Goal: Obtain resource: Download file/media

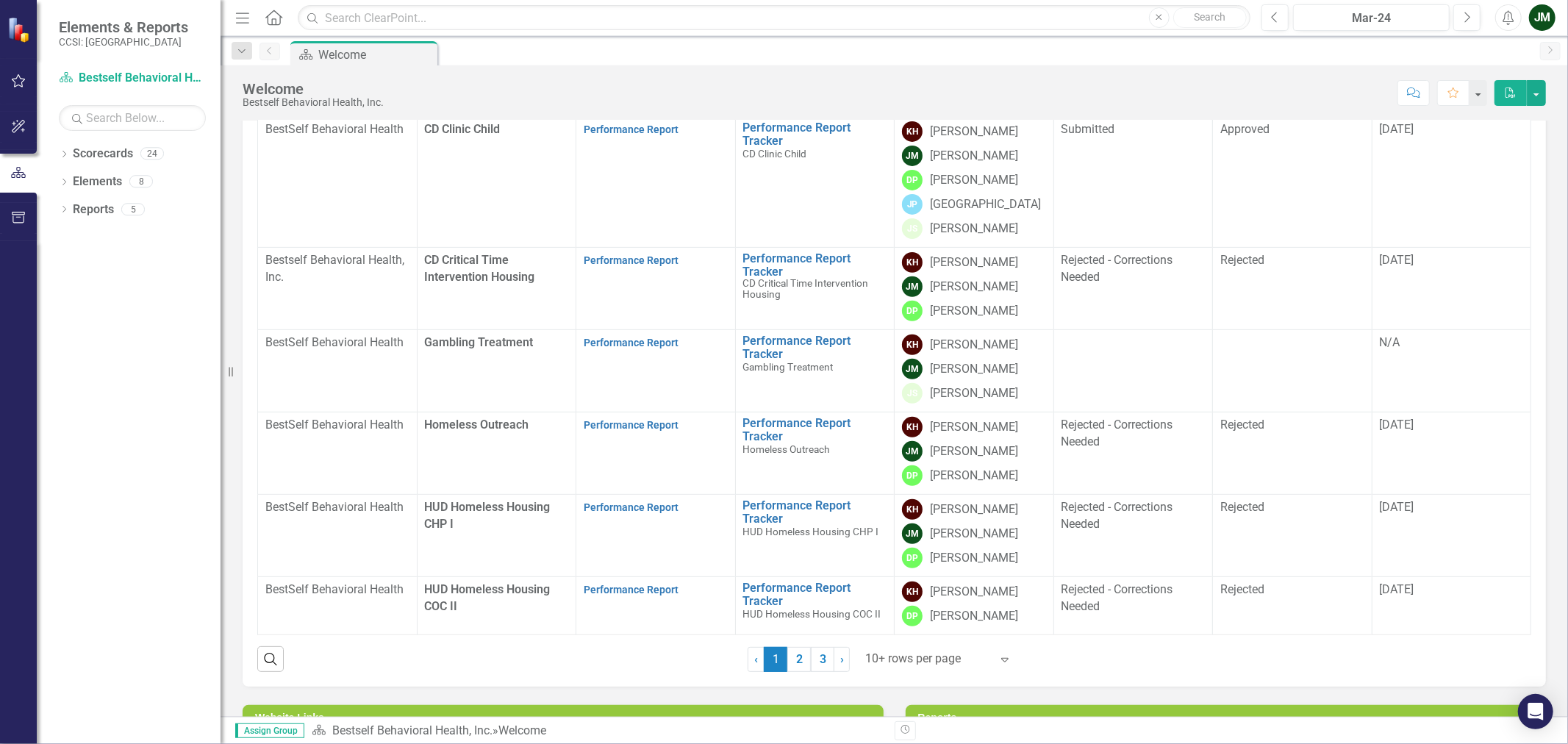
scroll to position [245, 0]
click at [631, 418] on link "Performance Report" at bounding box center [631, 424] width 94 height 11
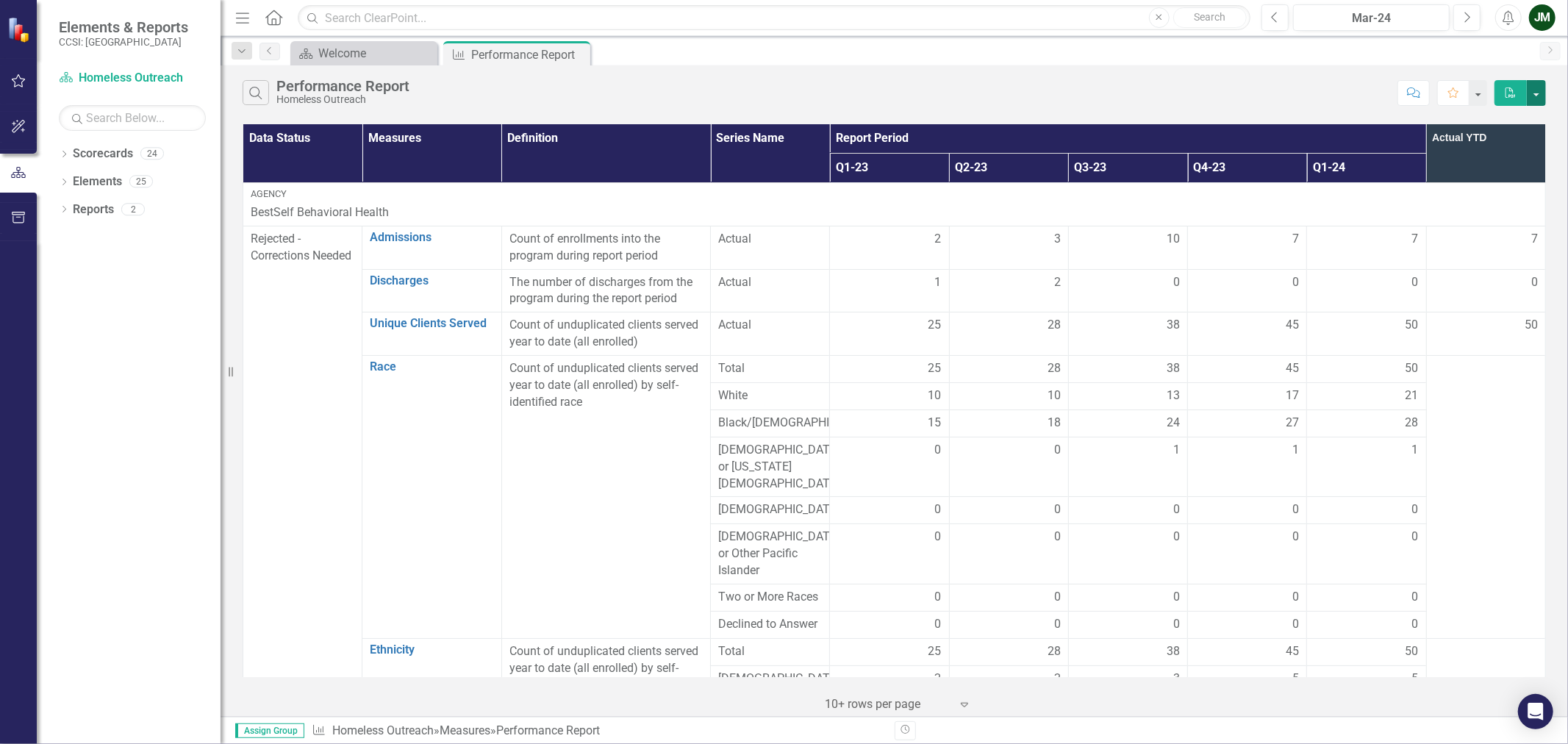
click at [1540, 98] on button "button" at bounding box center [1537, 93] width 19 height 25
click at [1508, 153] on link "Excel Export to Excel" at bounding box center [1487, 147] width 116 height 27
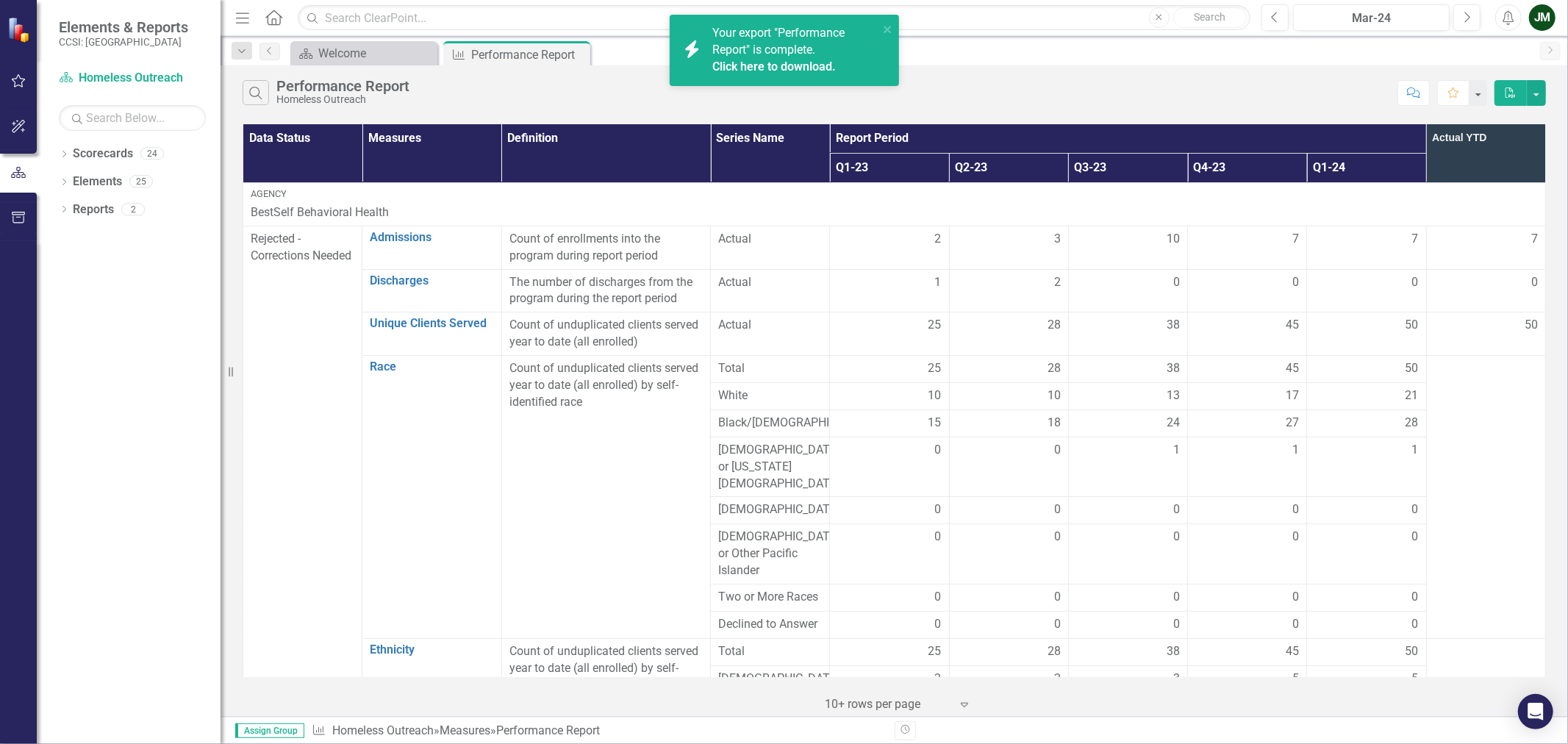
drag, startPoint x: 746, startPoint y: 55, endPoint x: 753, endPoint y: 65, distance: 12.2
click at [746, 56] on span "Your export "Performance Report" is complete. Click here to download." at bounding box center [794, 50] width 162 height 50
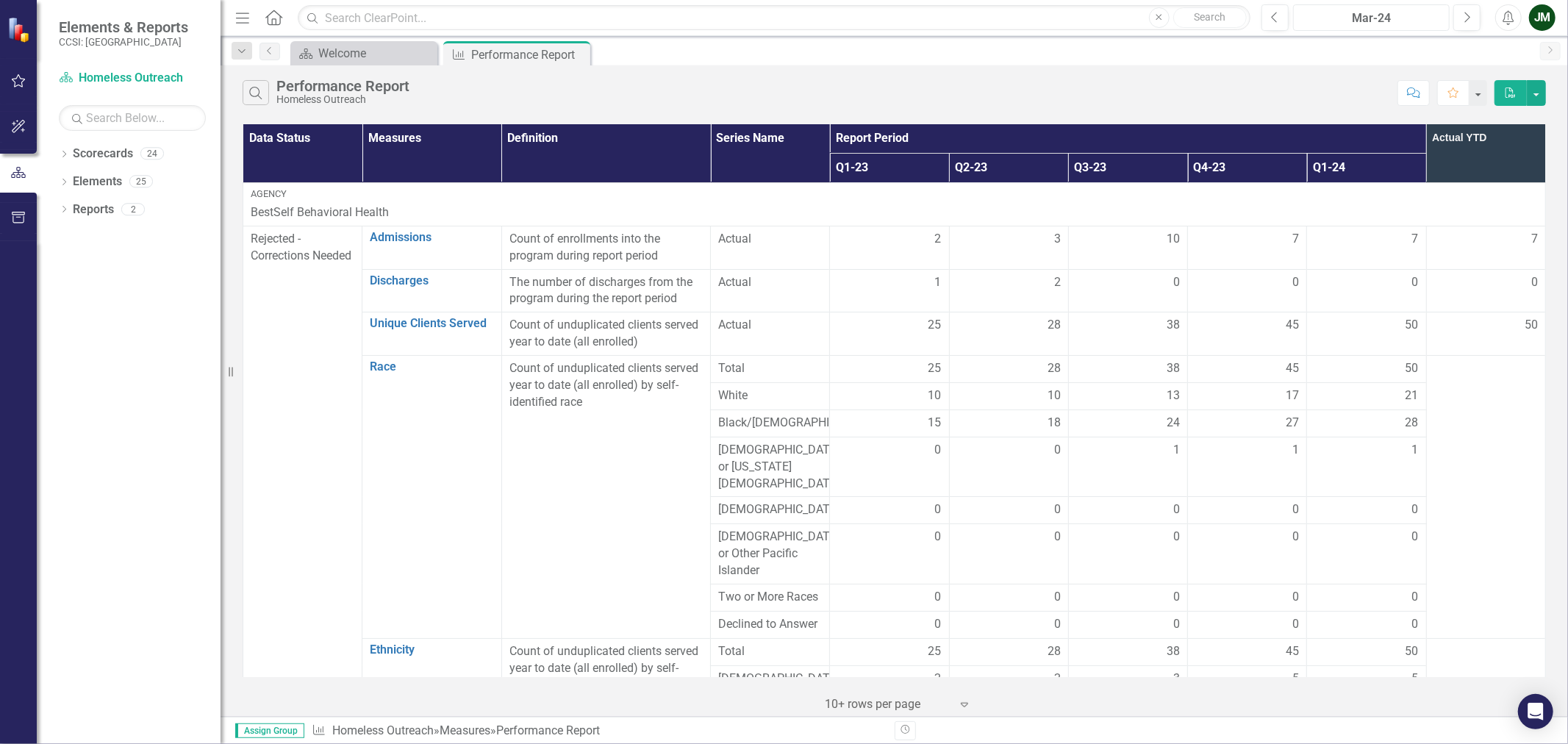
click at [1381, 25] on div "Mar-24" at bounding box center [1372, 18] width 146 height 18
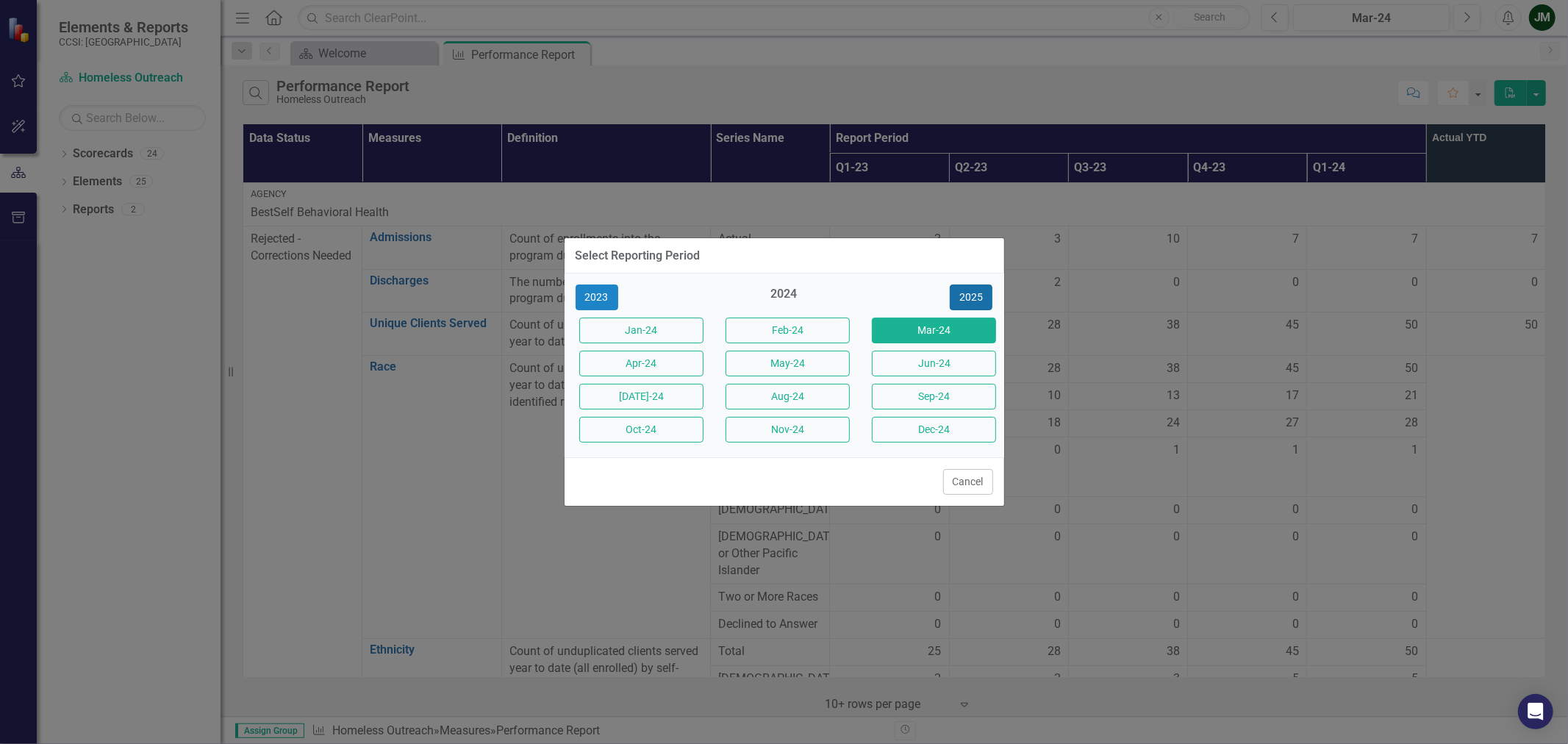
click at [970, 293] on button "2025" at bounding box center [970, 296] width 42 height 25
click at [677, 403] on button "[DATE]-25" at bounding box center [642, 397] width 125 height 25
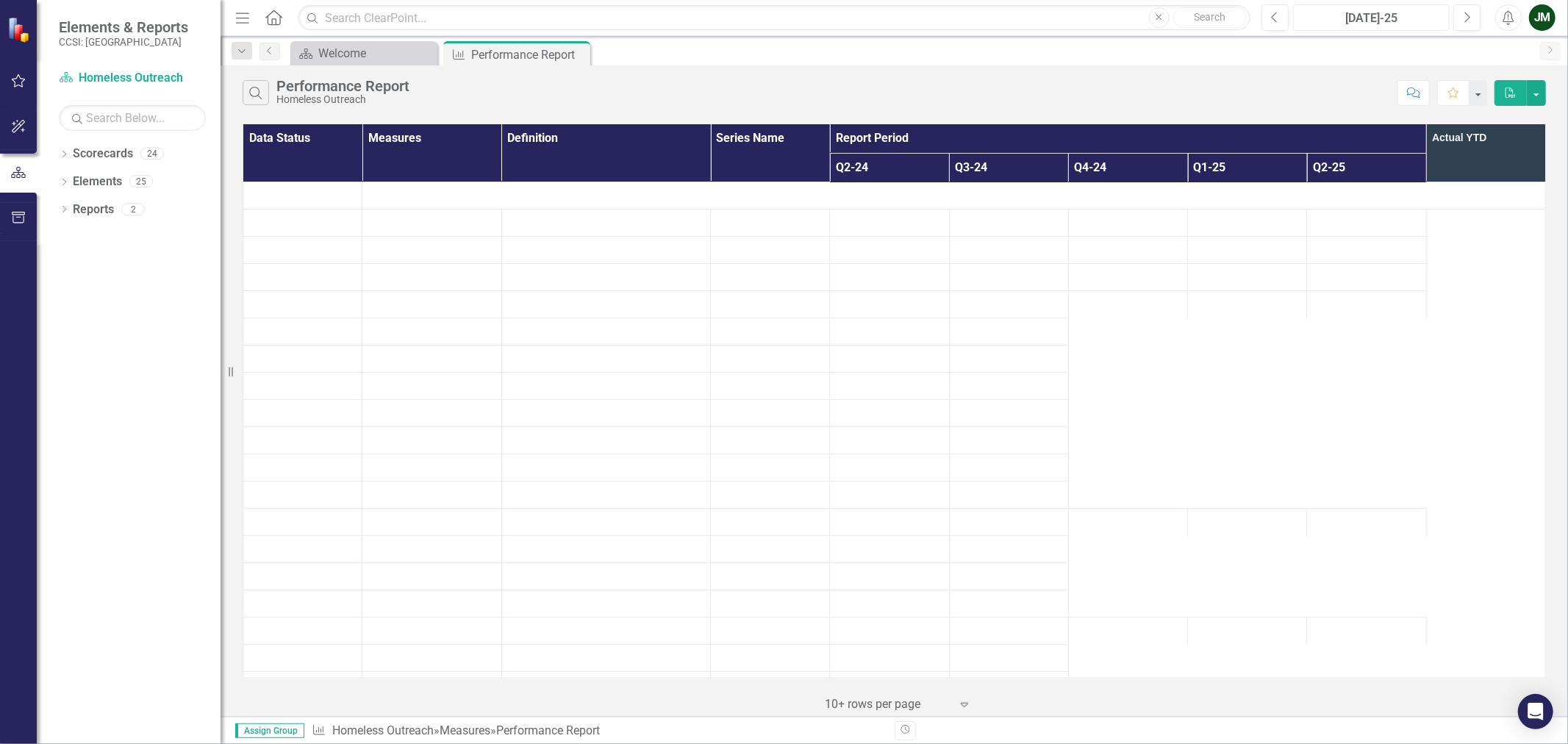
click at [1419, 19] on div "[DATE]-25" at bounding box center [1372, 18] width 146 height 18
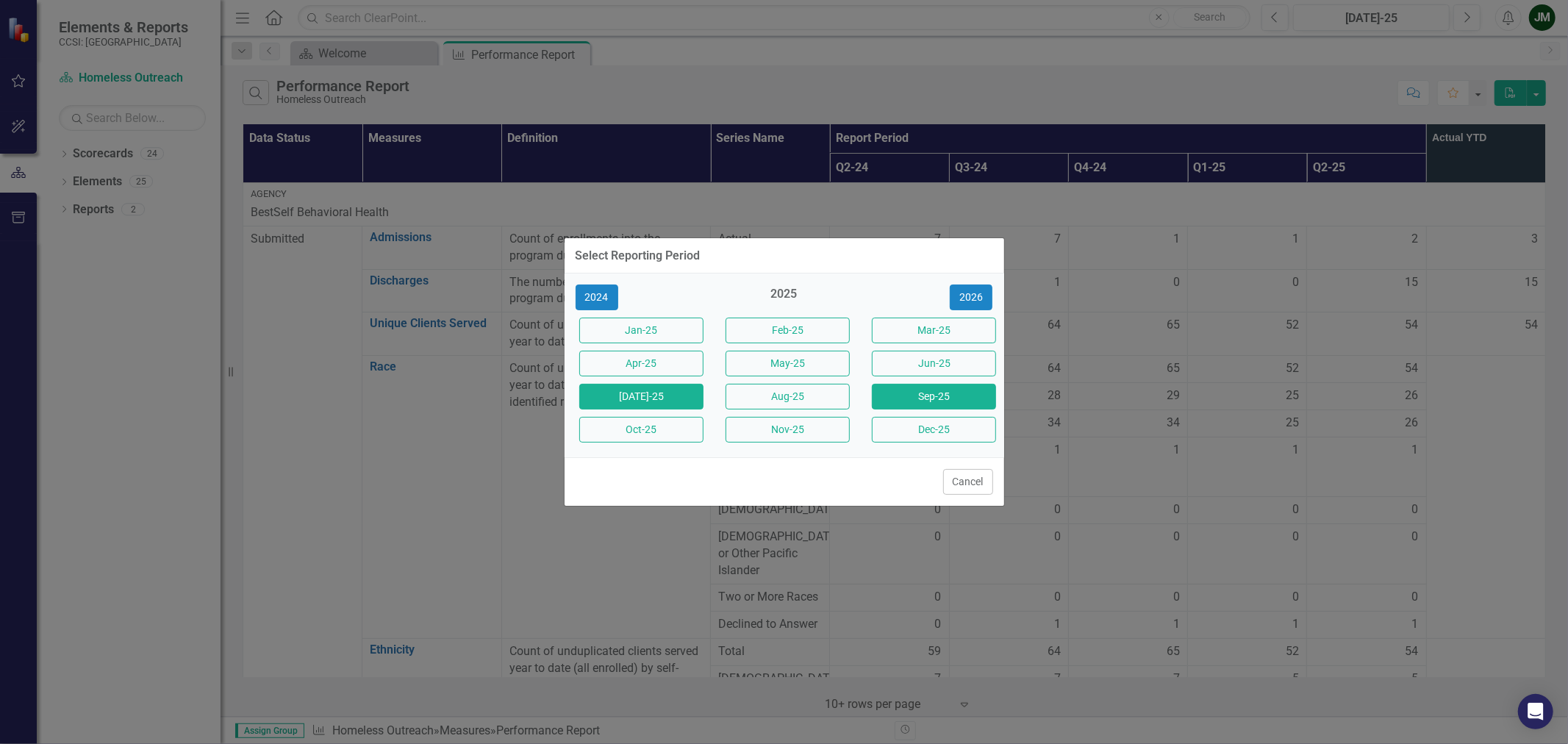
click at [960, 405] on button "Sep-25" at bounding box center [935, 397] width 125 height 25
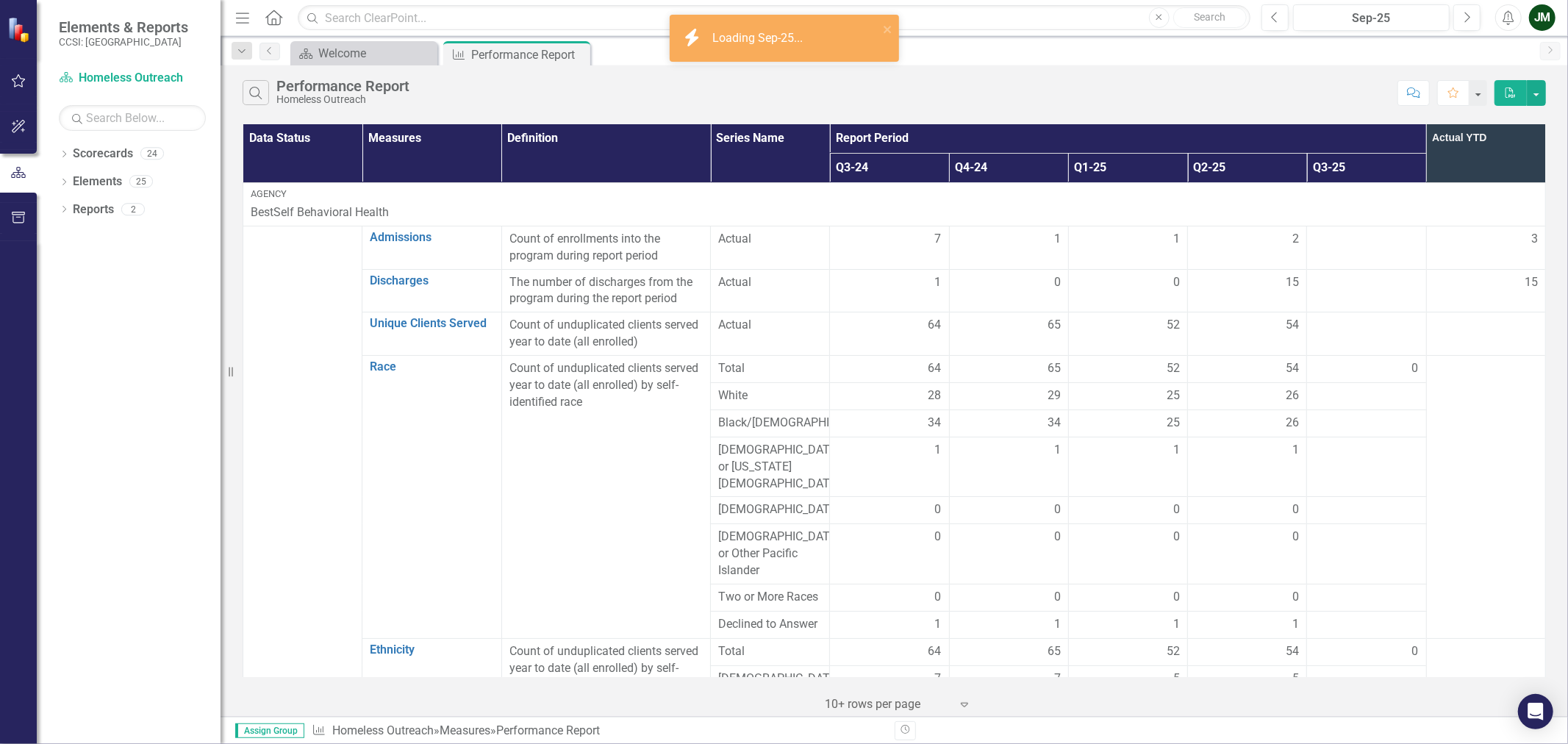
drag, startPoint x: 1240, startPoint y: 105, endPoint x: 1284, endPoint y: 101, distance: 44.2
click at [1240, 105] on div "Search Performance Report Homeless Outreach" at bounding box center [817, 93] width 1148 height 25
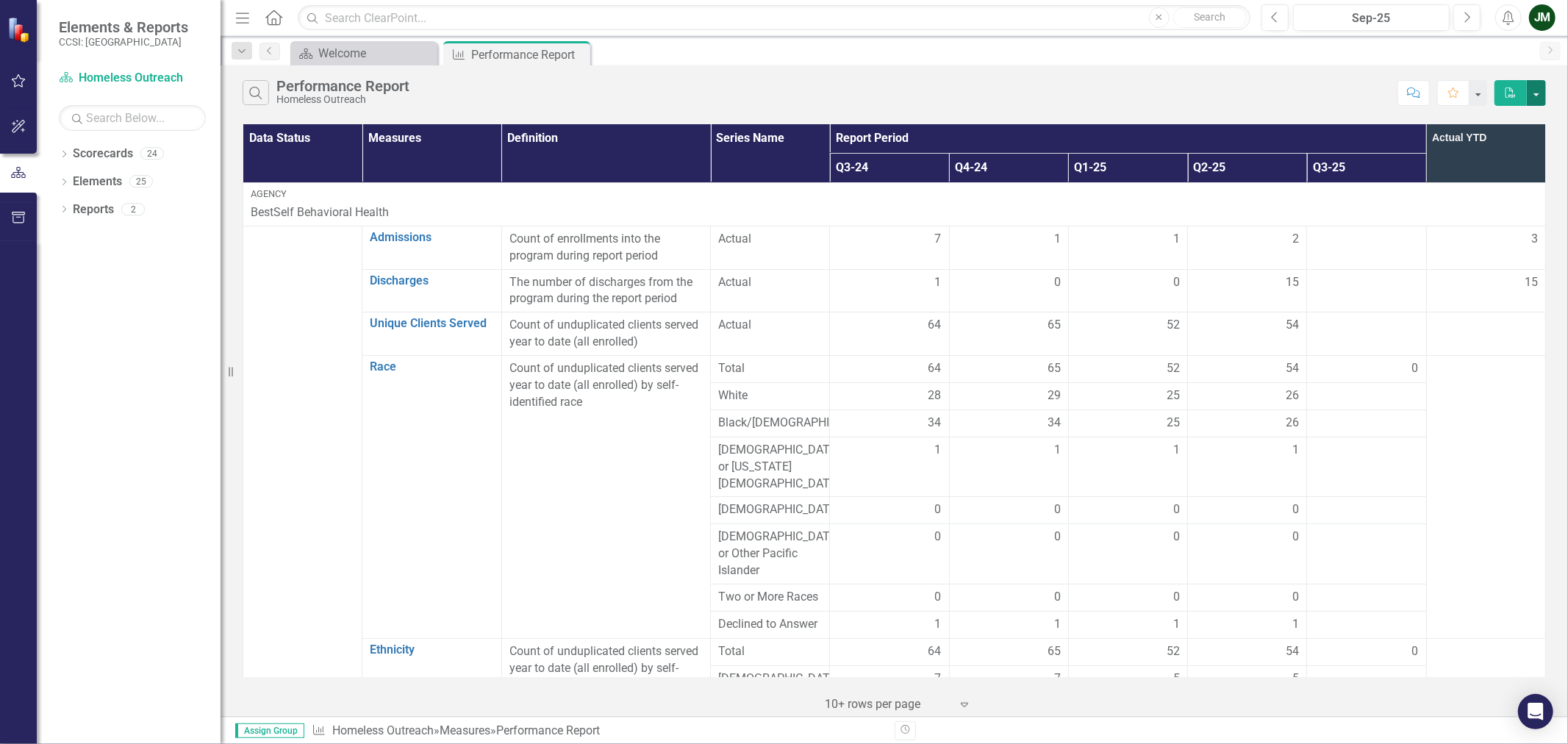
click at [1532, 92] on button "button" at bounding box center [1537, 93] width 19 height 25
click at [1503, 144] on link "Excel Export to Excel" at bounding box center [1487, 147] width 116 height 27
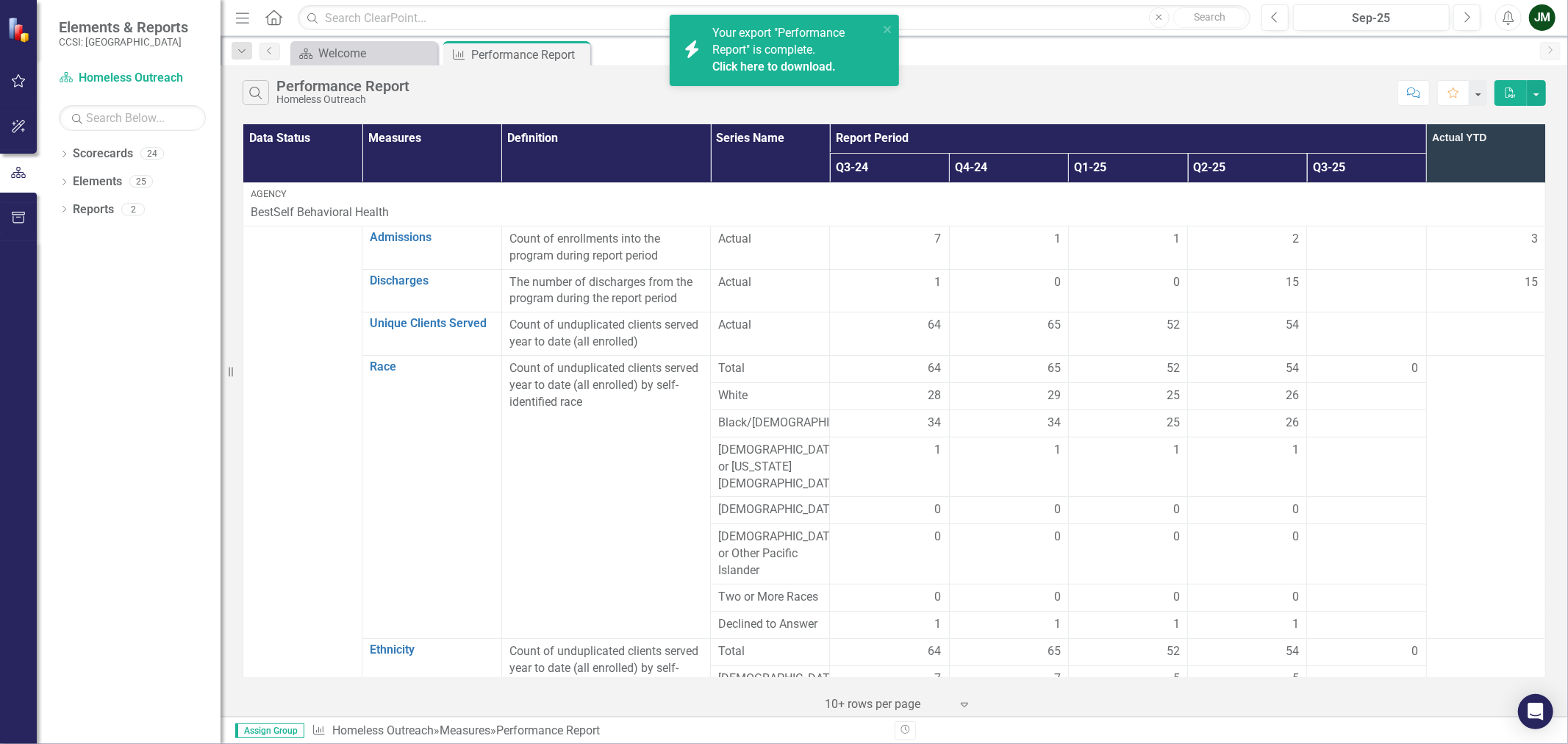
click at [739, 64] on link "Click here to download." at bounding box center [774, 66] width 124 height 14
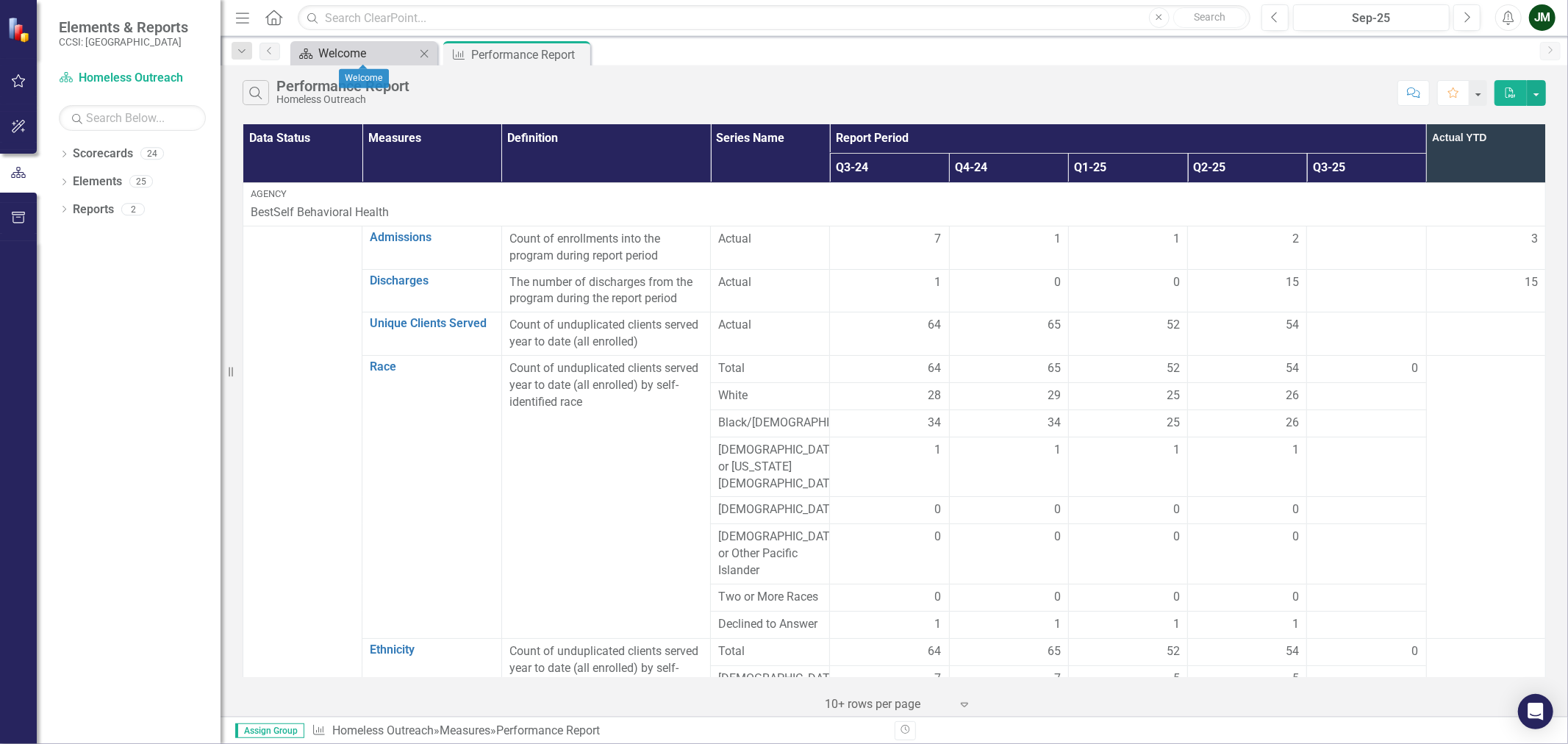
click at [308, 48] on icon "Scorecard" at bounding box center [306, 54] width 15 height 11
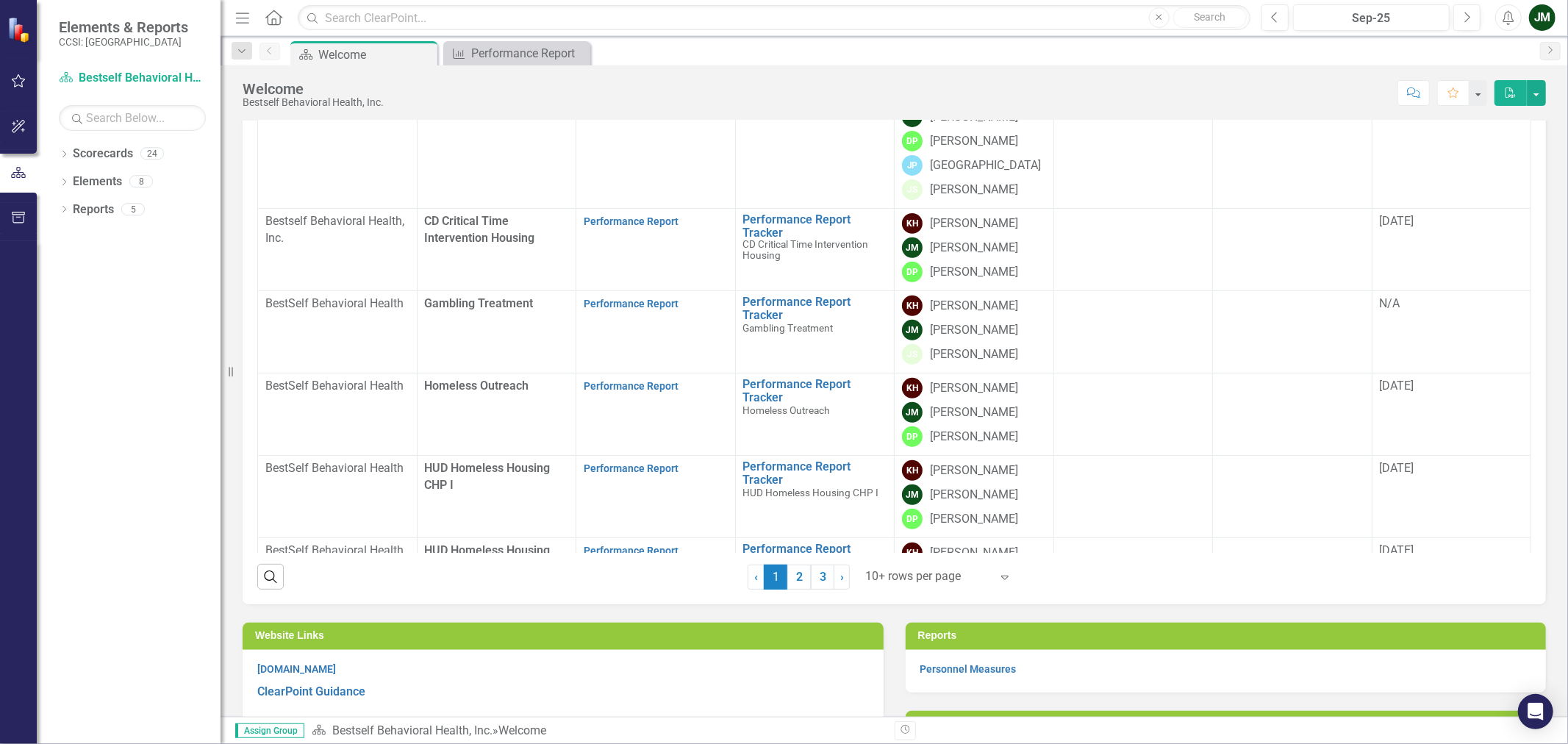
scroll to position [330, 0]
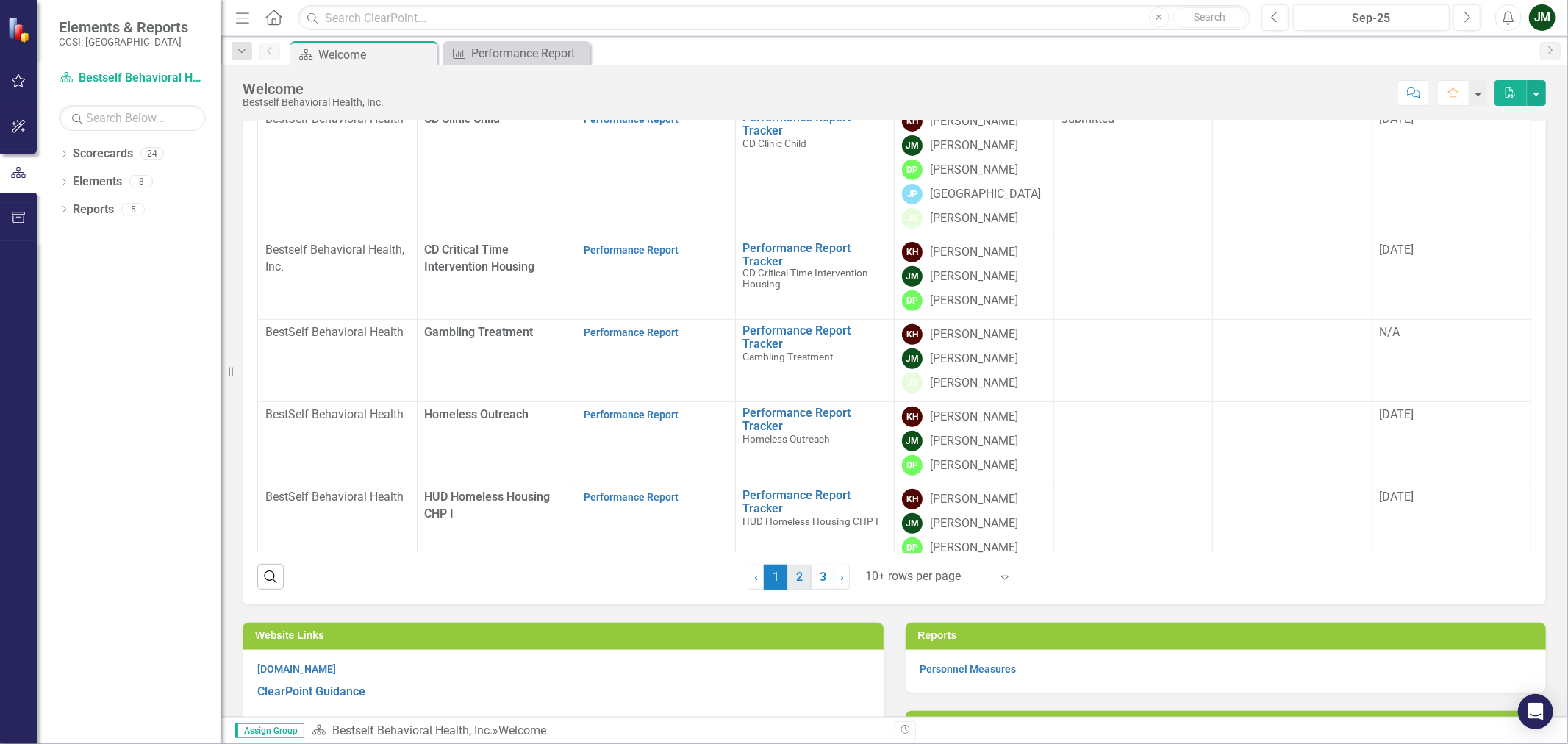
click at [797, 582] on link "2" at bounding box center [799, 577] width 24 height 25
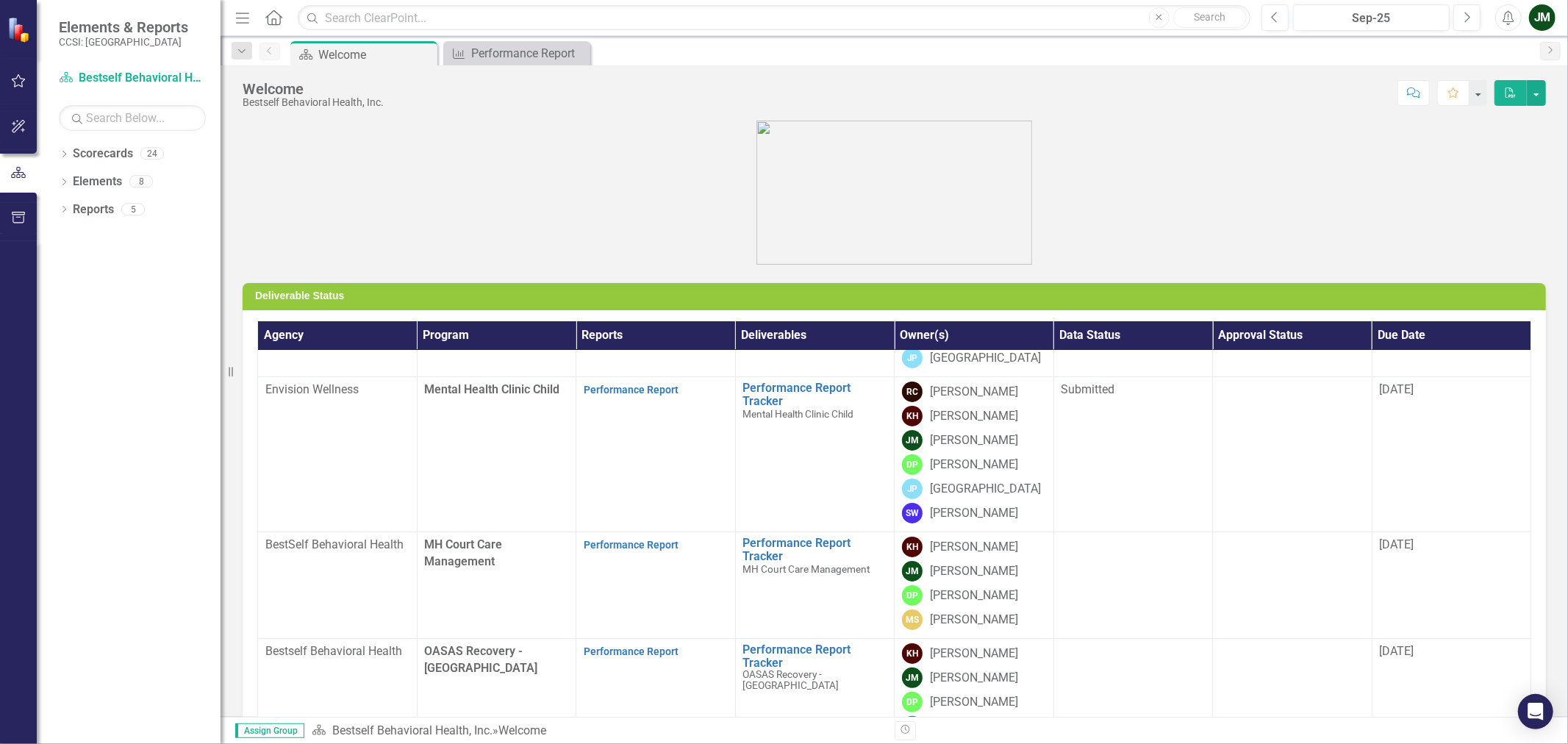
scroll to position [0, 0]
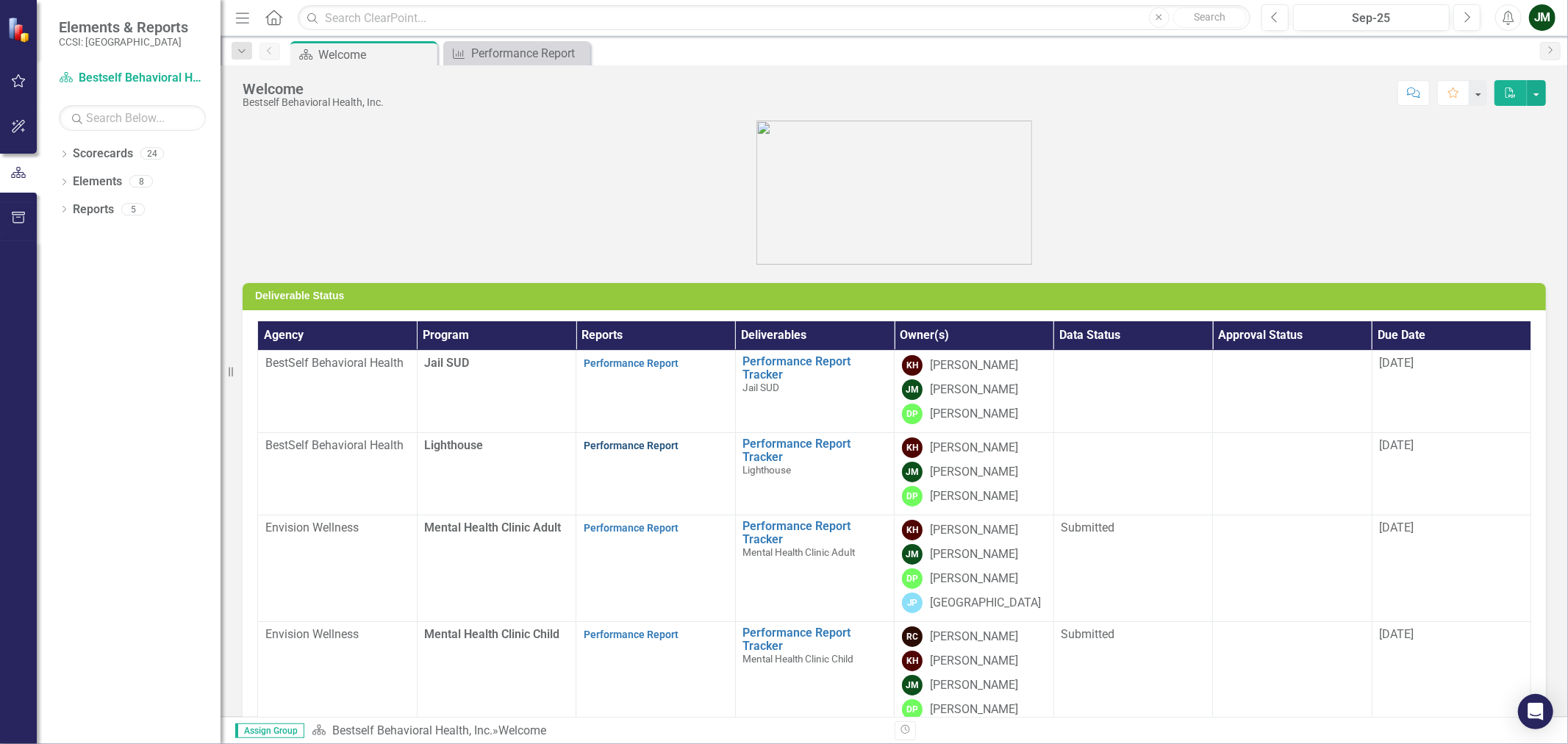
click at [631, 445] on link "Performance Report" at bounding box center [631, 446] width 94 height 11
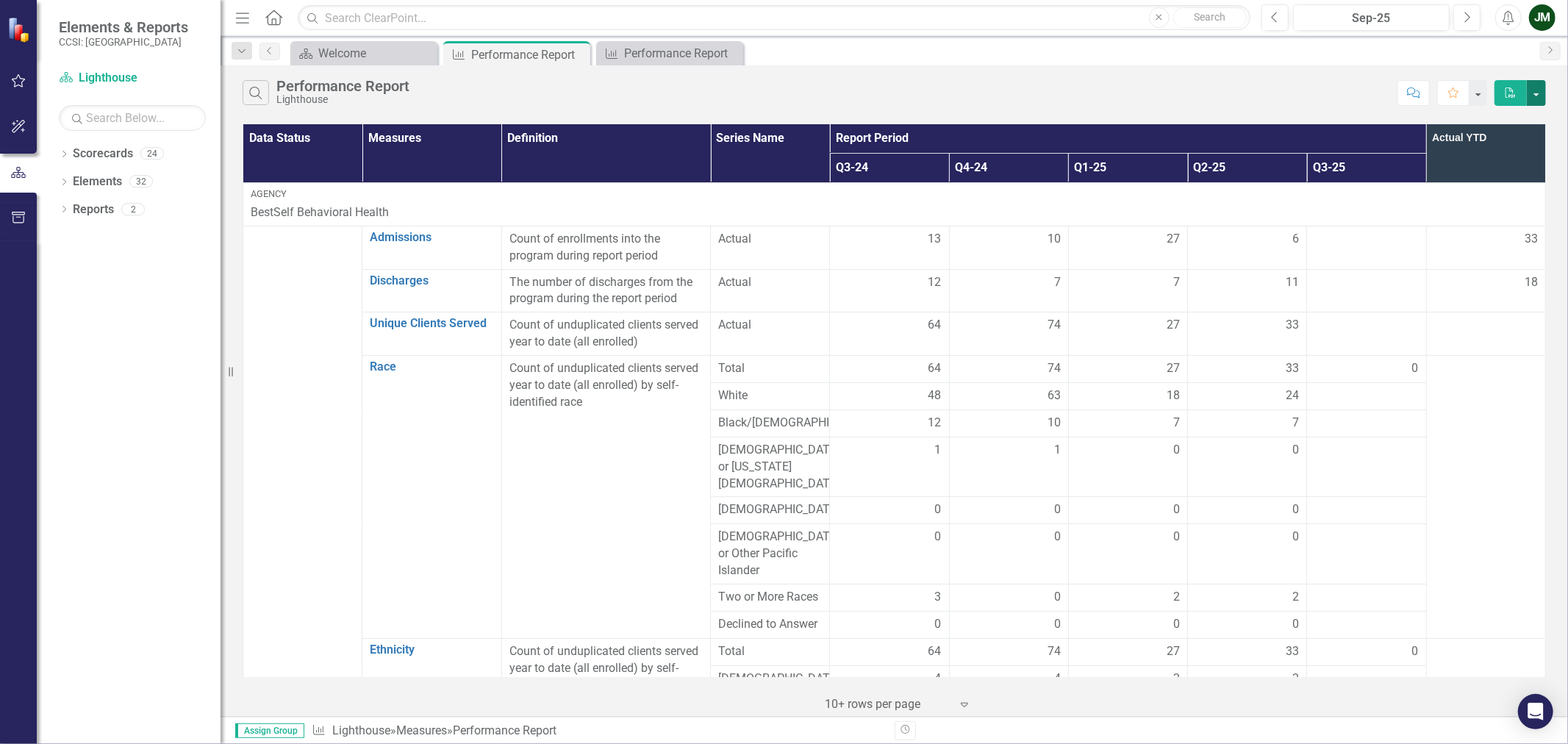
click at [1538, 94] on button "button" at bounding box center [1537, 93] width 19 height 25
click at [1505, 152] on link "Excel Export to Excel" at bounding box center [1487, 147] width 116 height 27
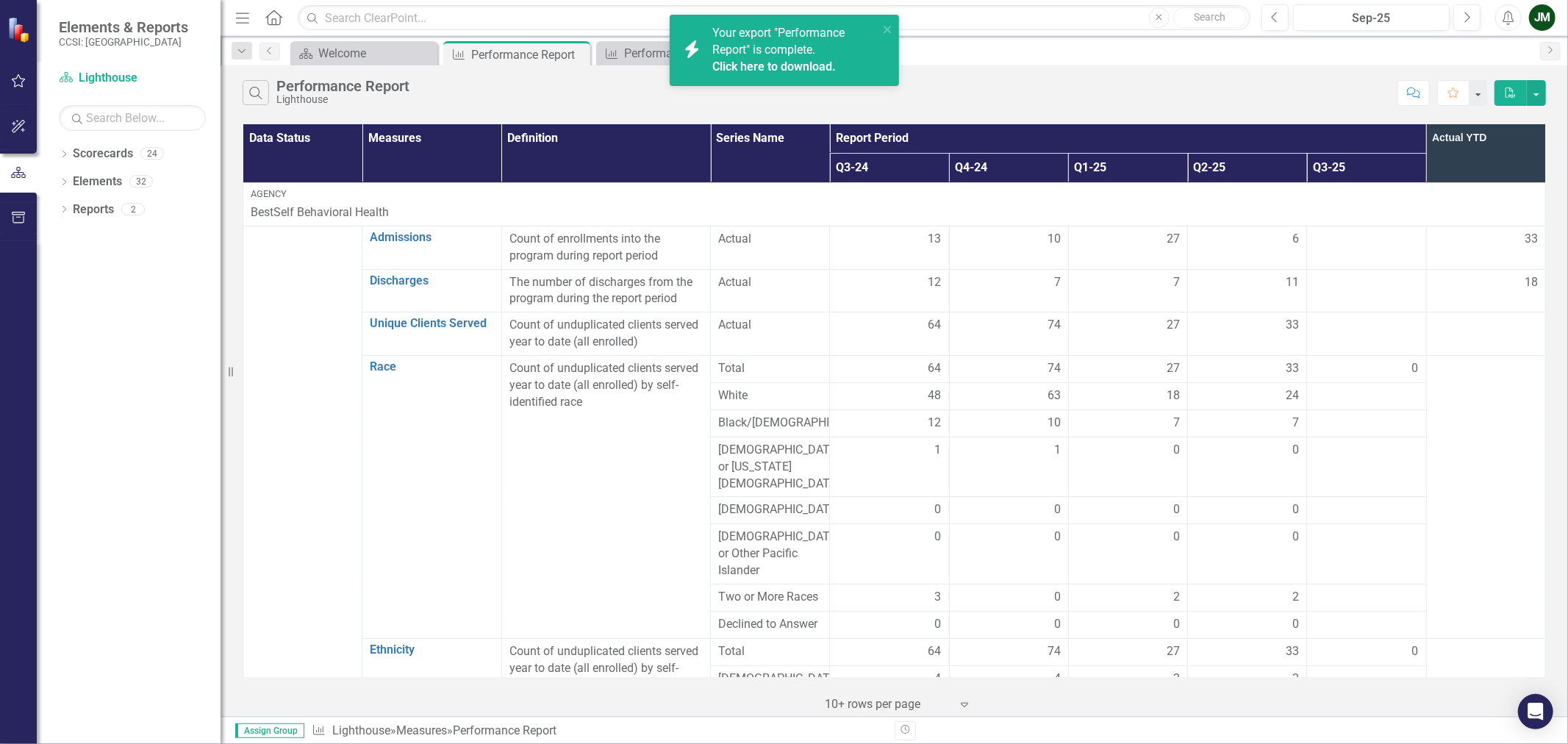
click at [806, 71] on link "Click here to download." at bounding box center [774, 66] width 124 height 14
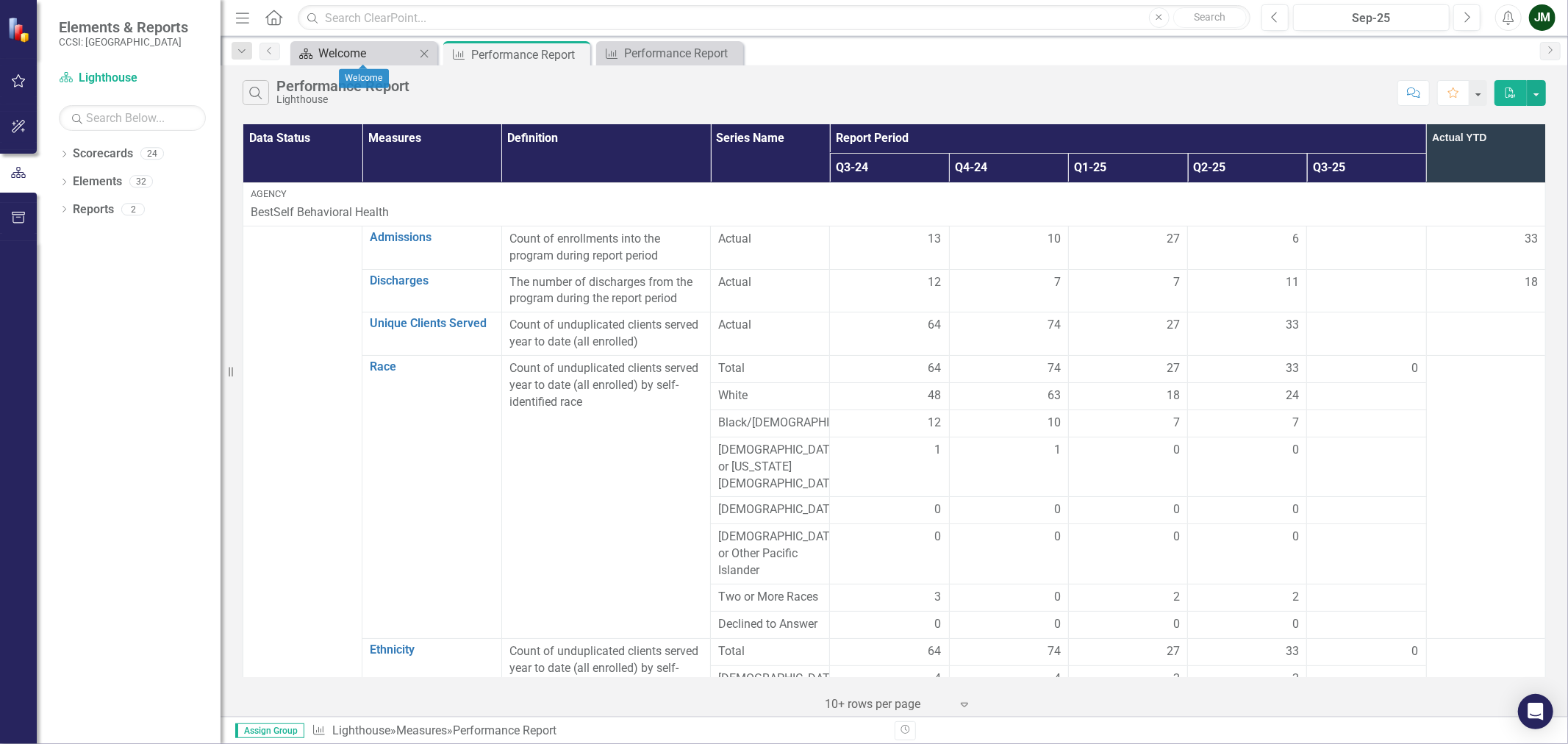
click at [343, 60] on div "Welcome" at bounding box center [366, 53] width 97 height 18
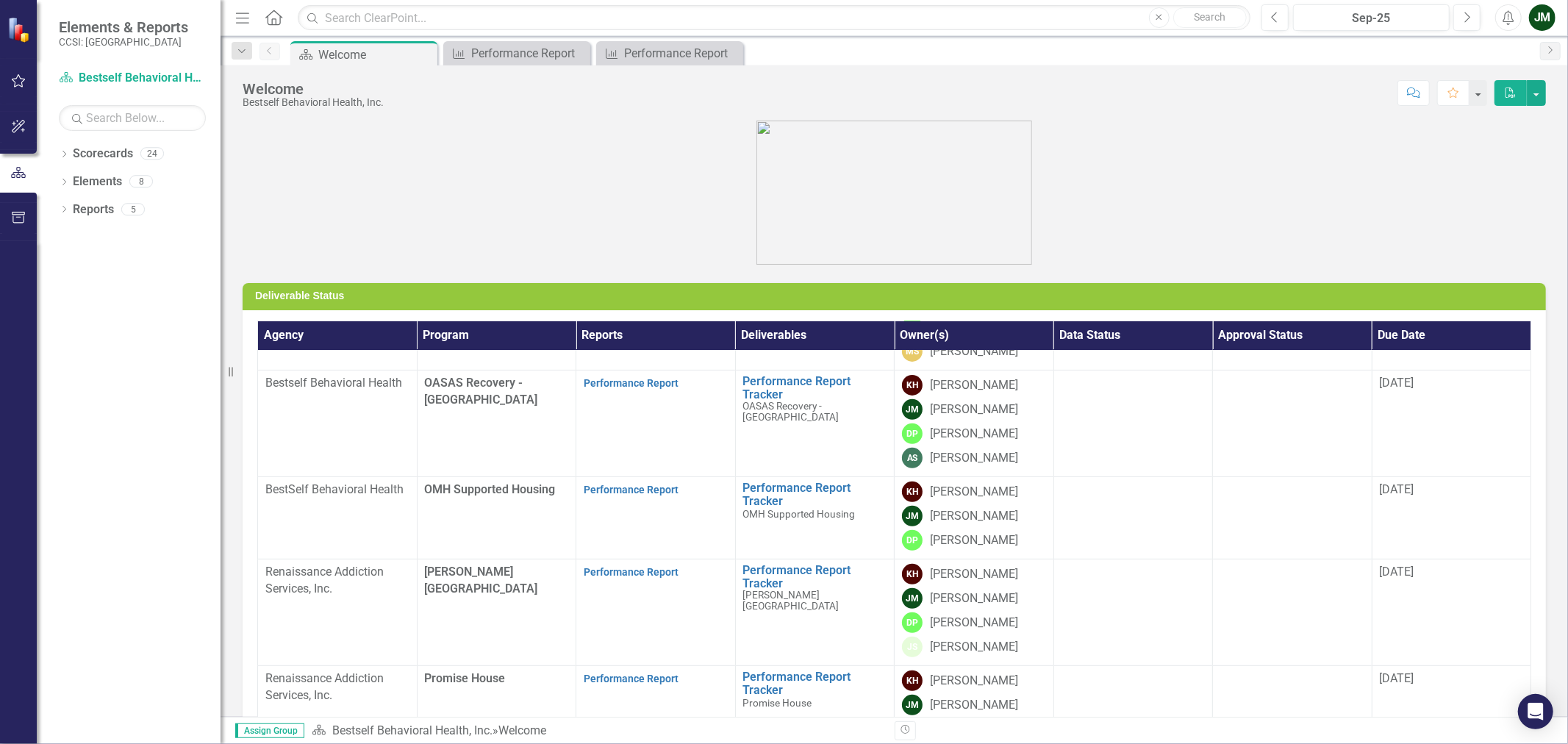
scroll to position [524, 0]
click at [619, 566] on link "Performance Report" at bounding box center [631, 572] width 94 height 11
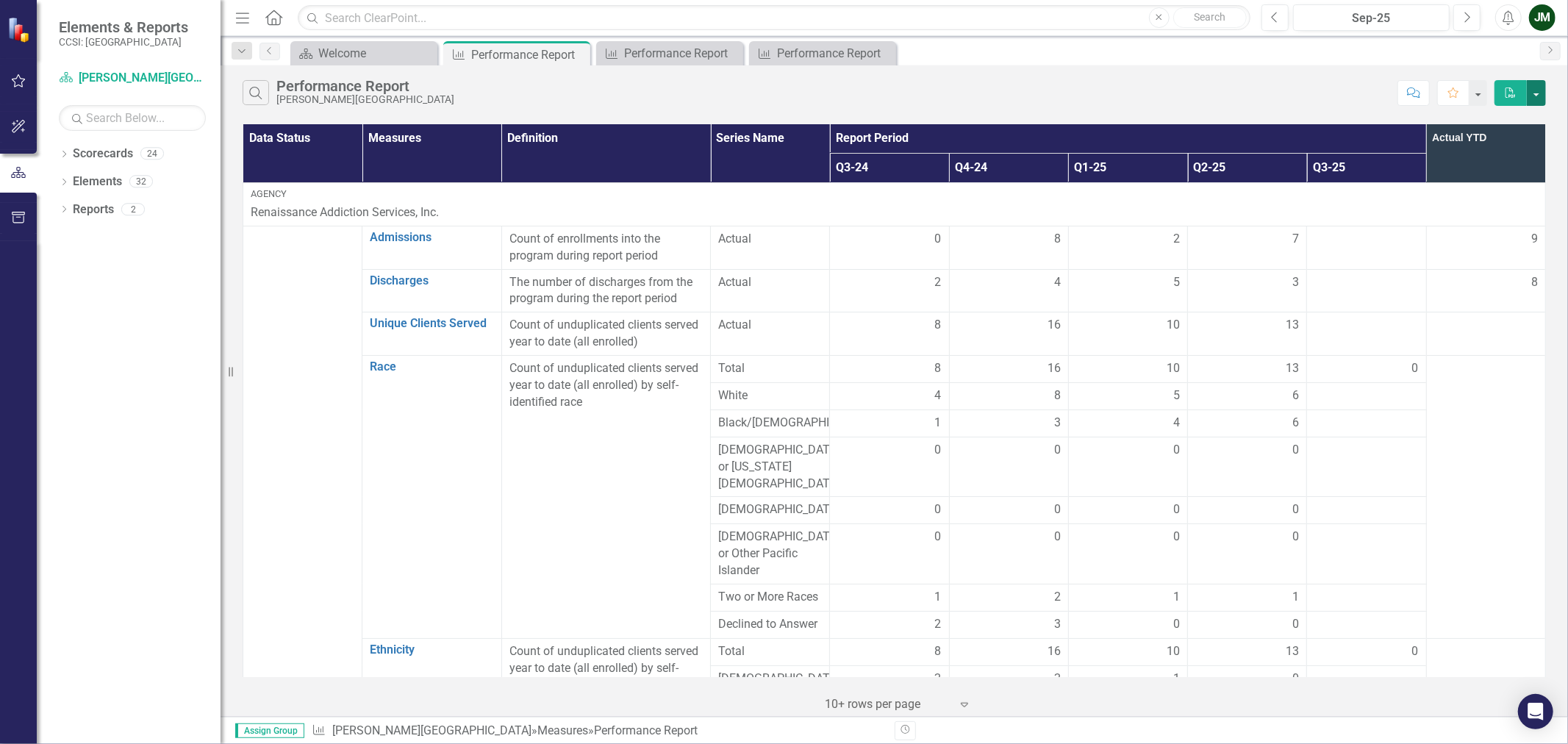
click at [1534, 99] on button "button" at bounding box center [1537, 93] width 19 height 25
click at [1505, 152] on link "Excel Export to Excel" at bounding box center [1487, 147] width 116 height 27
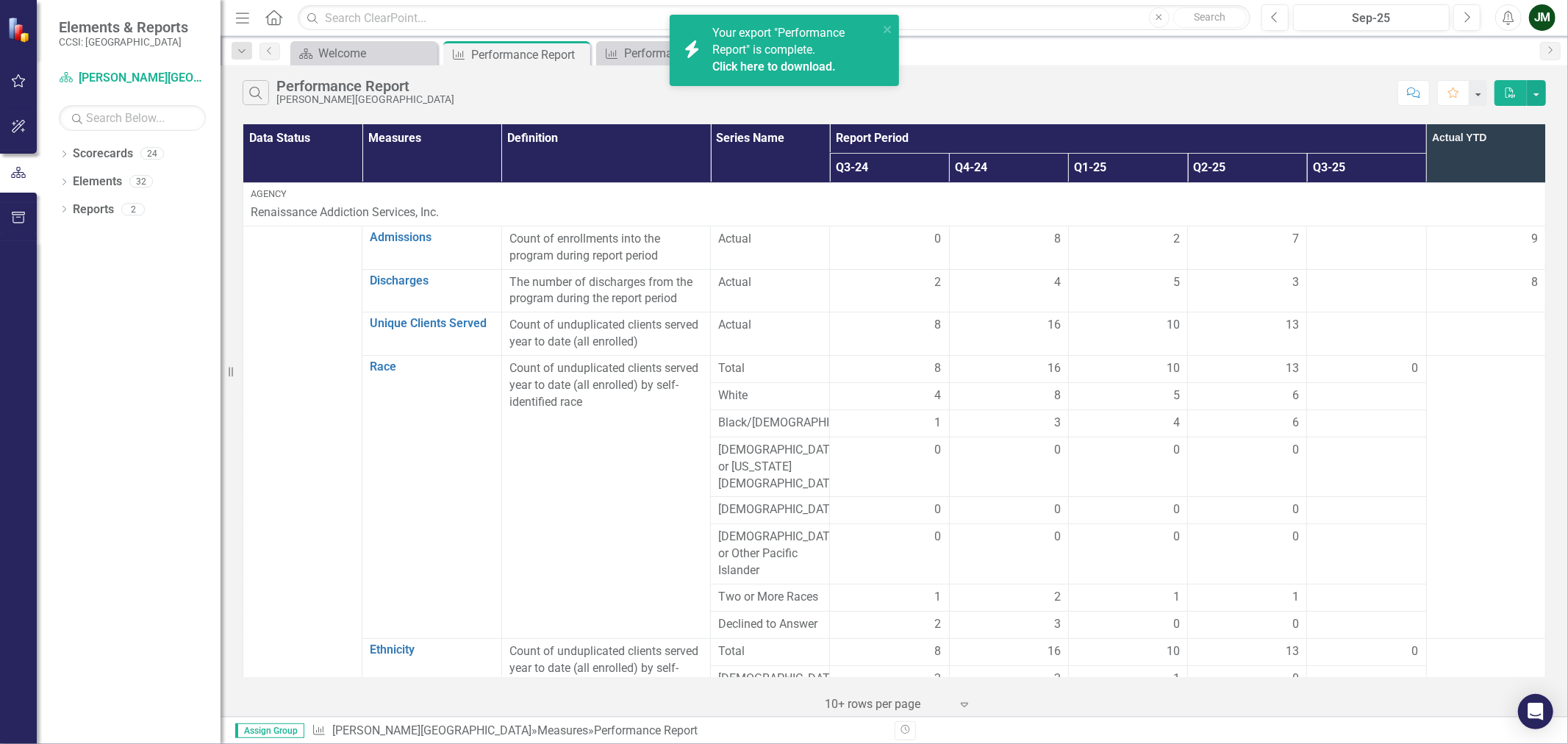
click at [743, 61] on link "Click here to download." at bounding box center [774, 66] width 124 height 14
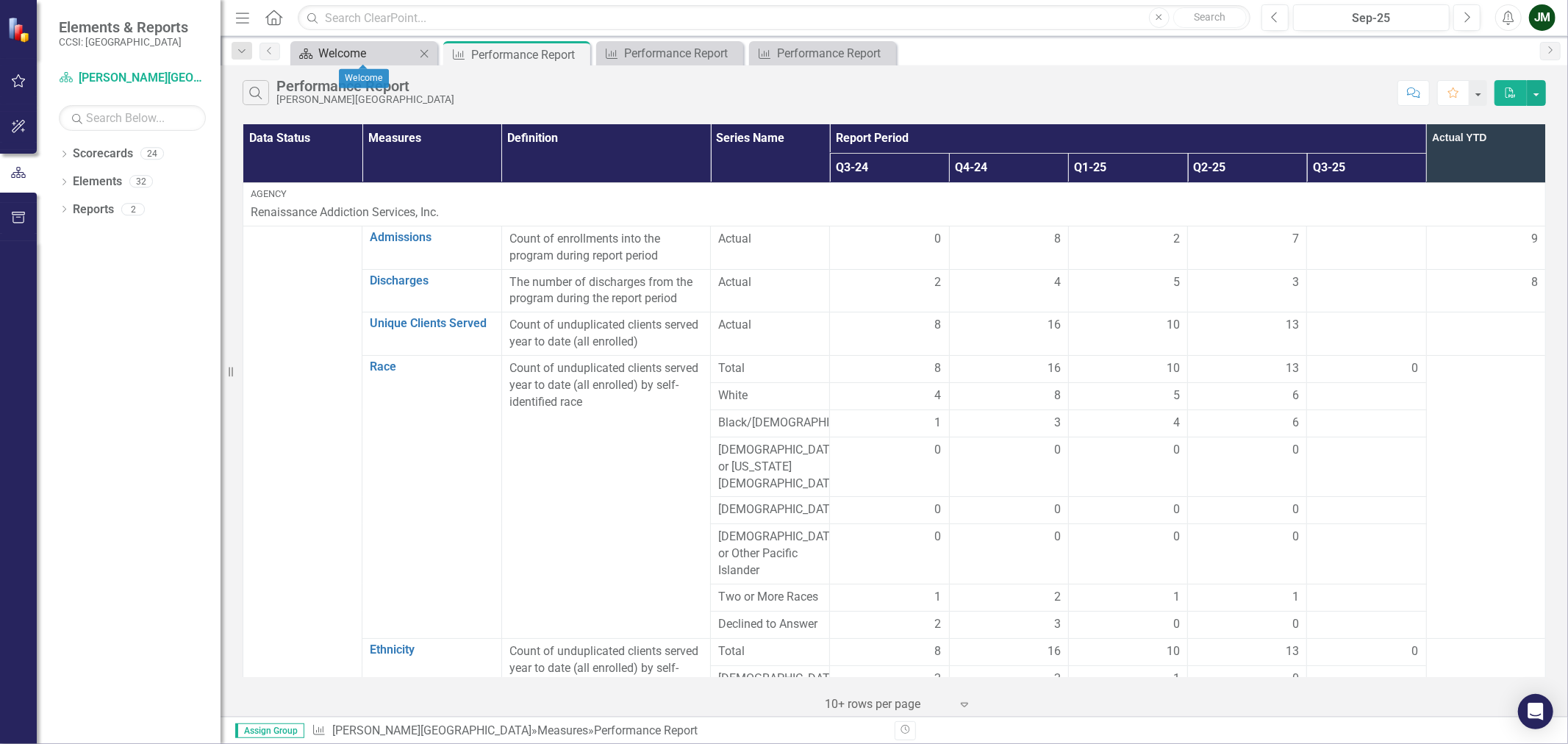
click at [394, 46] on div "Welcome" at bounding box center [366, 53] width 97 height 18
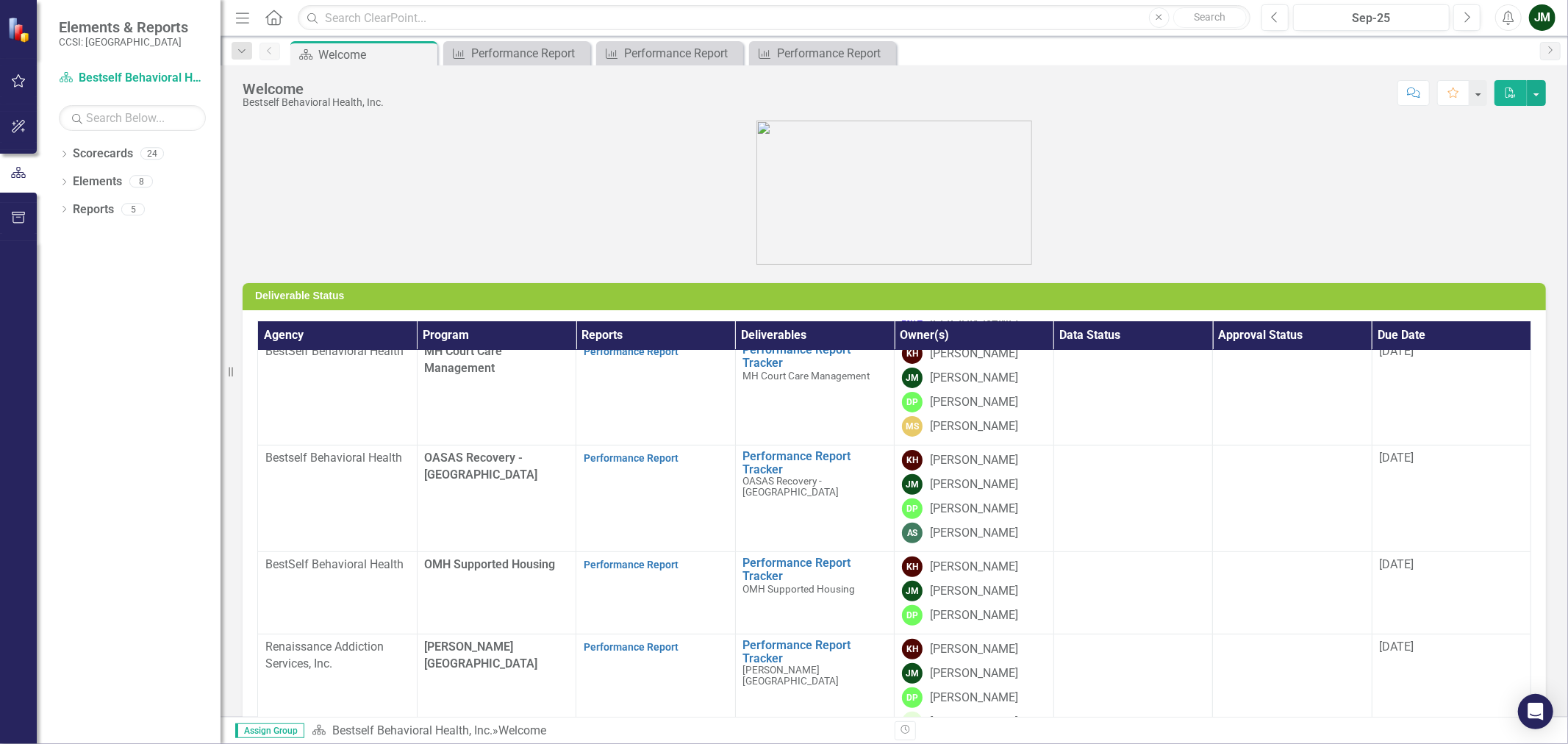
scroll to position [524, 0]
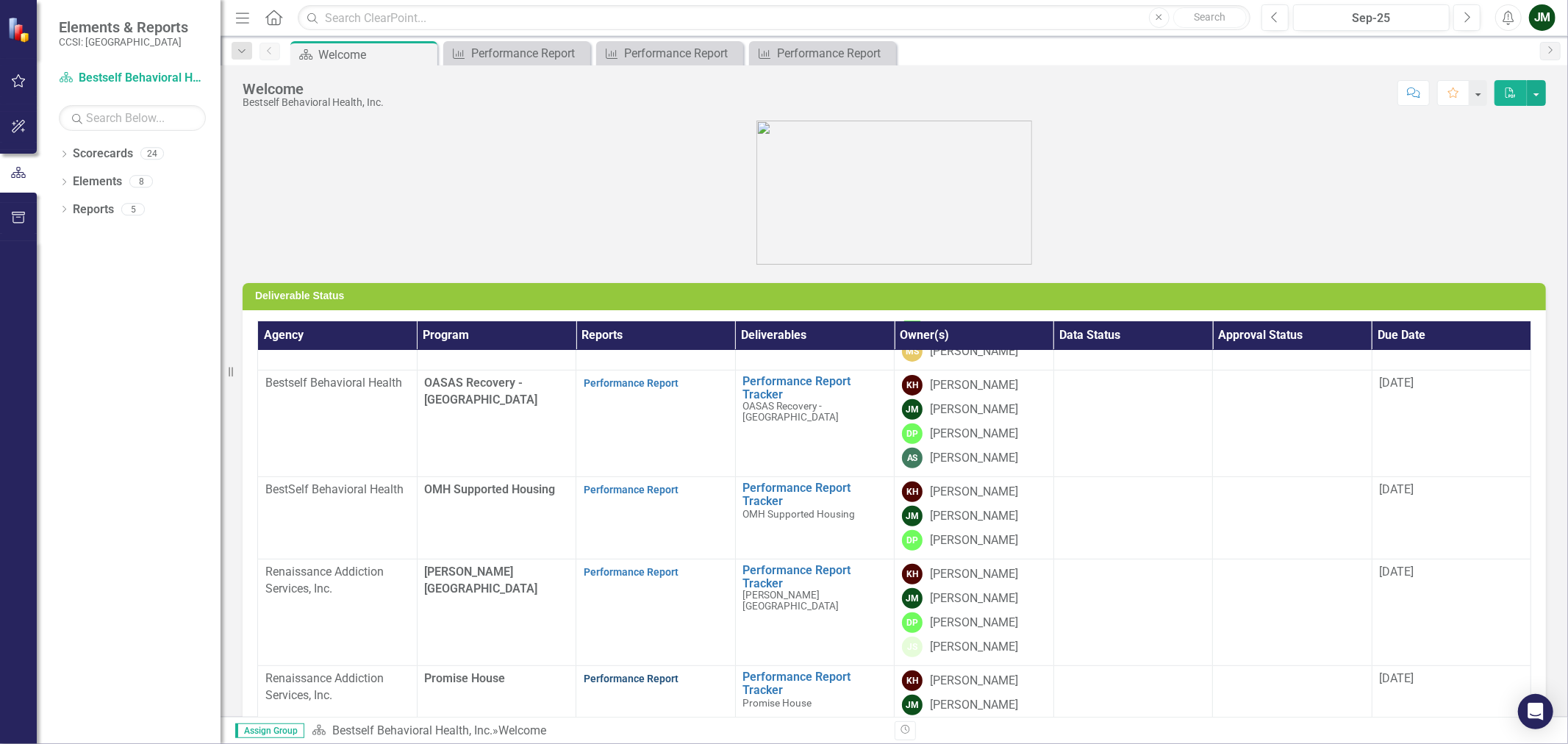
click at [591, 673] on link "Performance Report" at bounding box center [631, 679] width 94 height 11
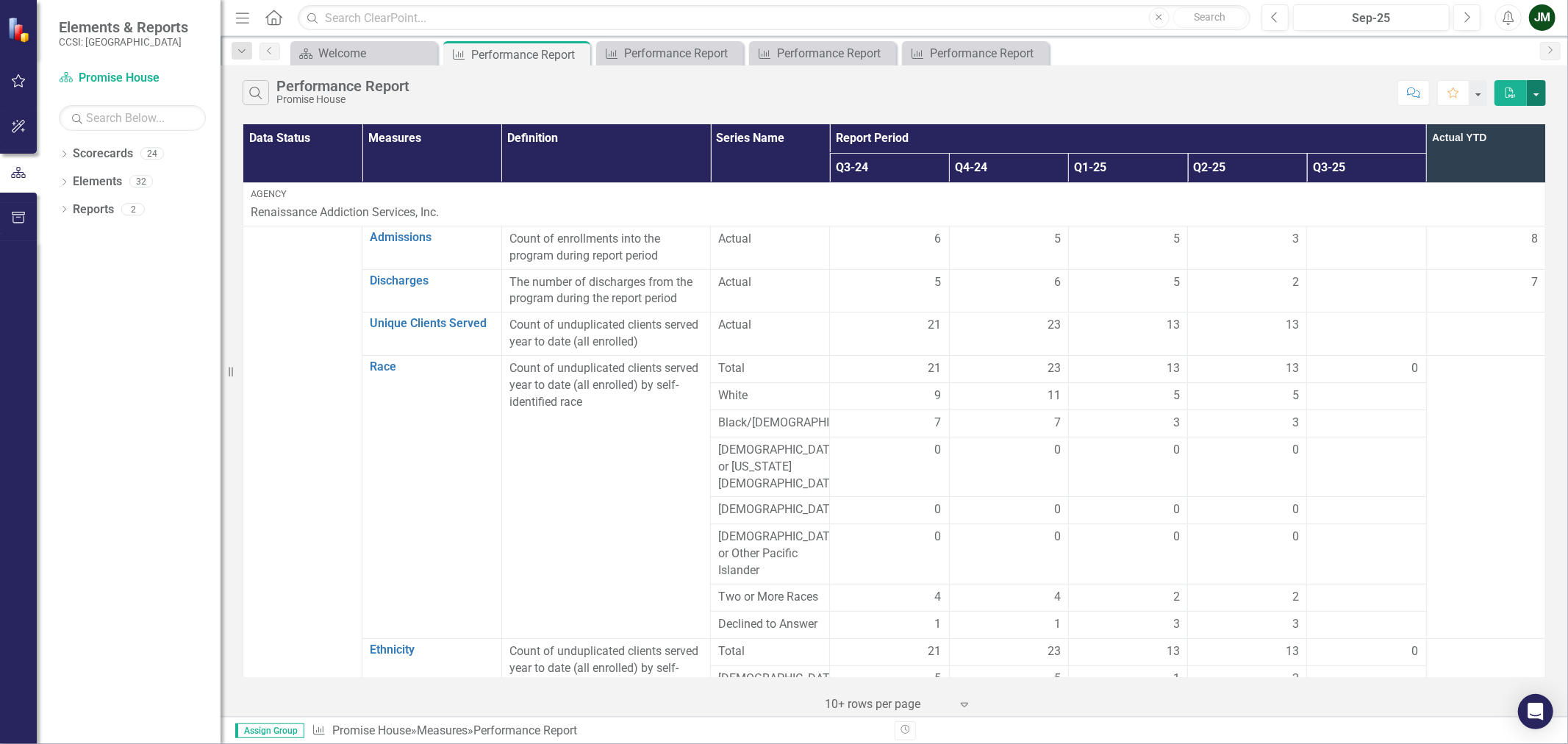
click at [1533, 101] on button "button" at bounding box center [1537, 93] width 19 height 25
click at [1517, 148] on link "Excel Export to Excel" at bounding box center [1487, 147] width 116 height 27
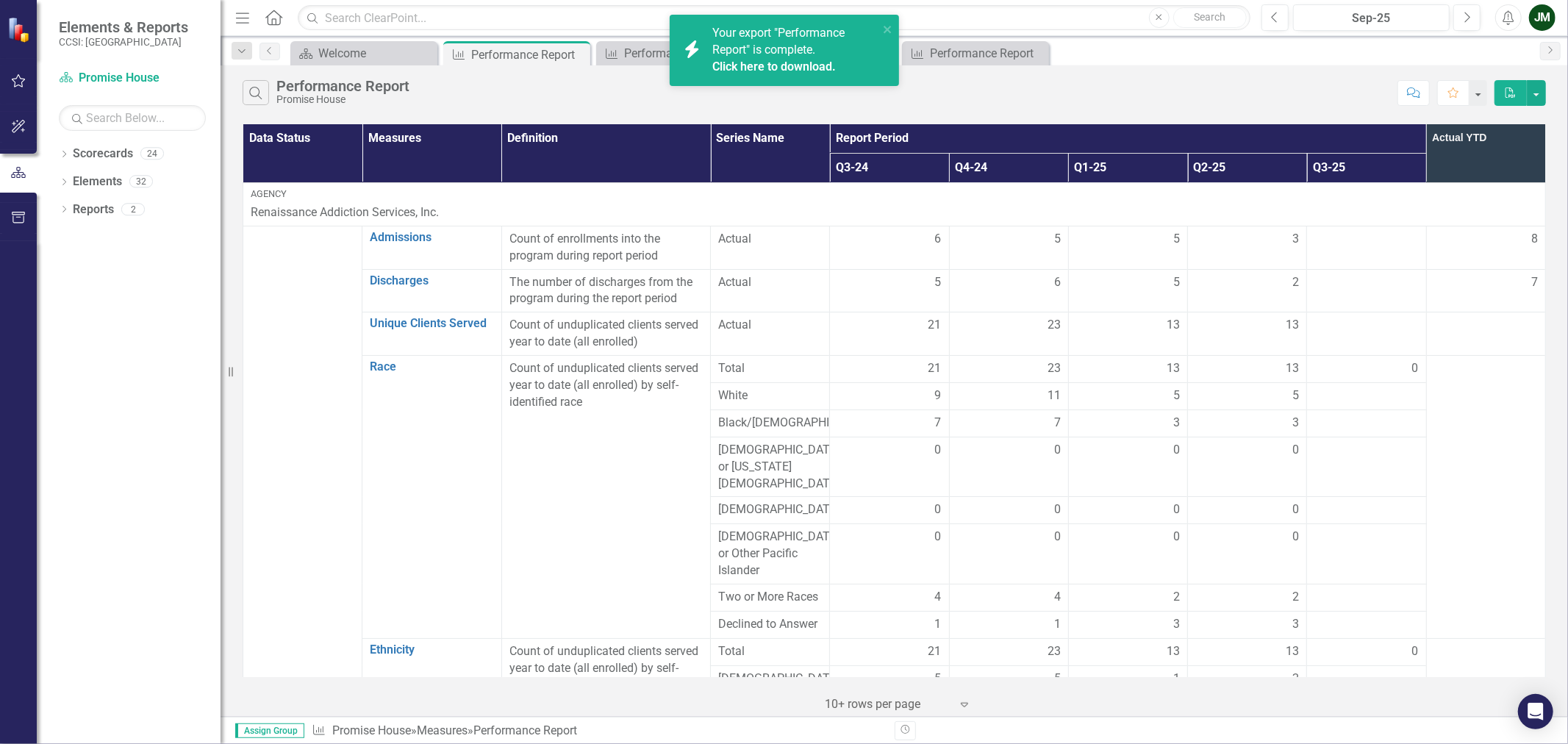
click at [809, 68] on link "Click here to download." at bounding box center [774, 66] width 124 height 14
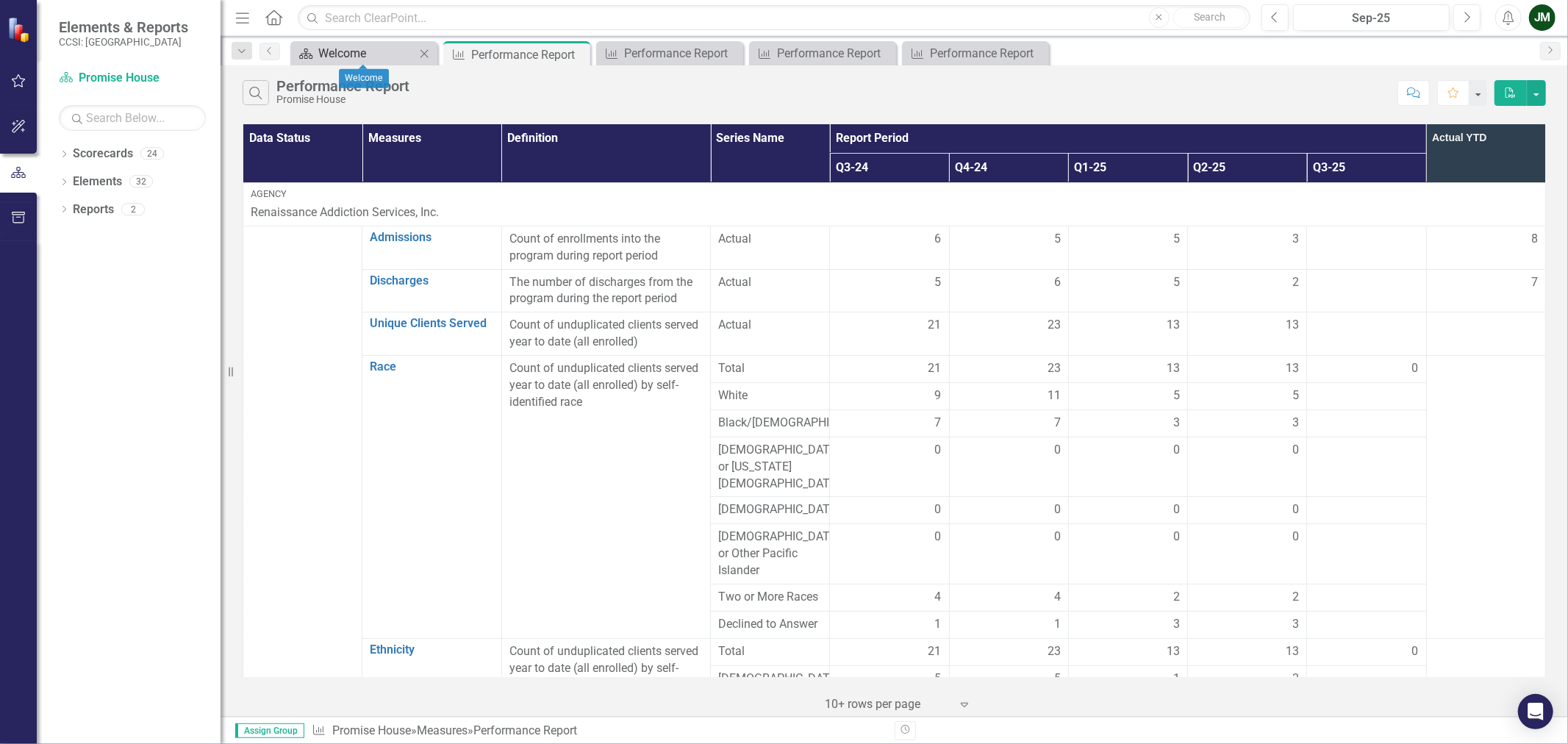
click at [329, 59] on div "Welcome" at bounding box center [366, 53] width 97 height 18
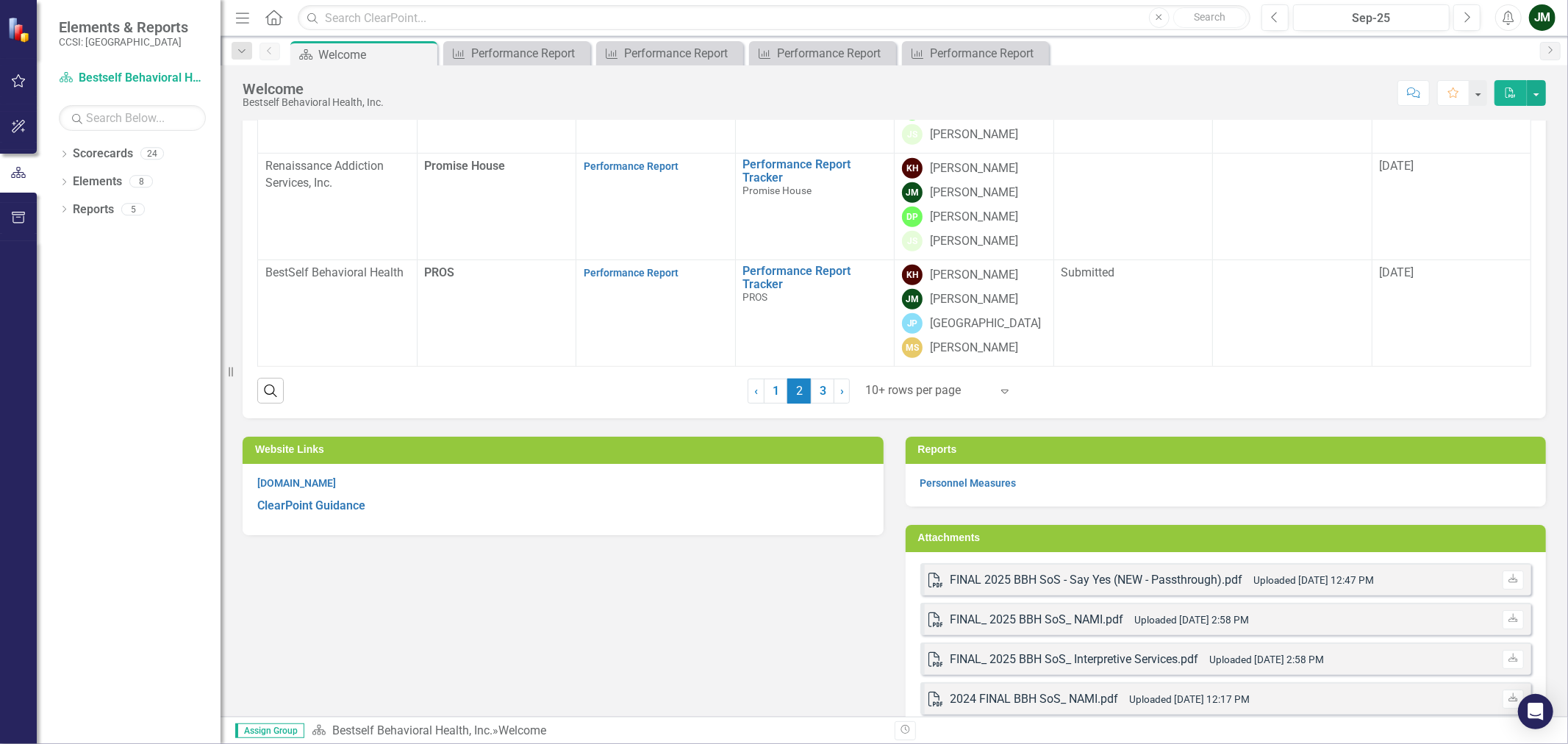
scroll to position [245, 0]
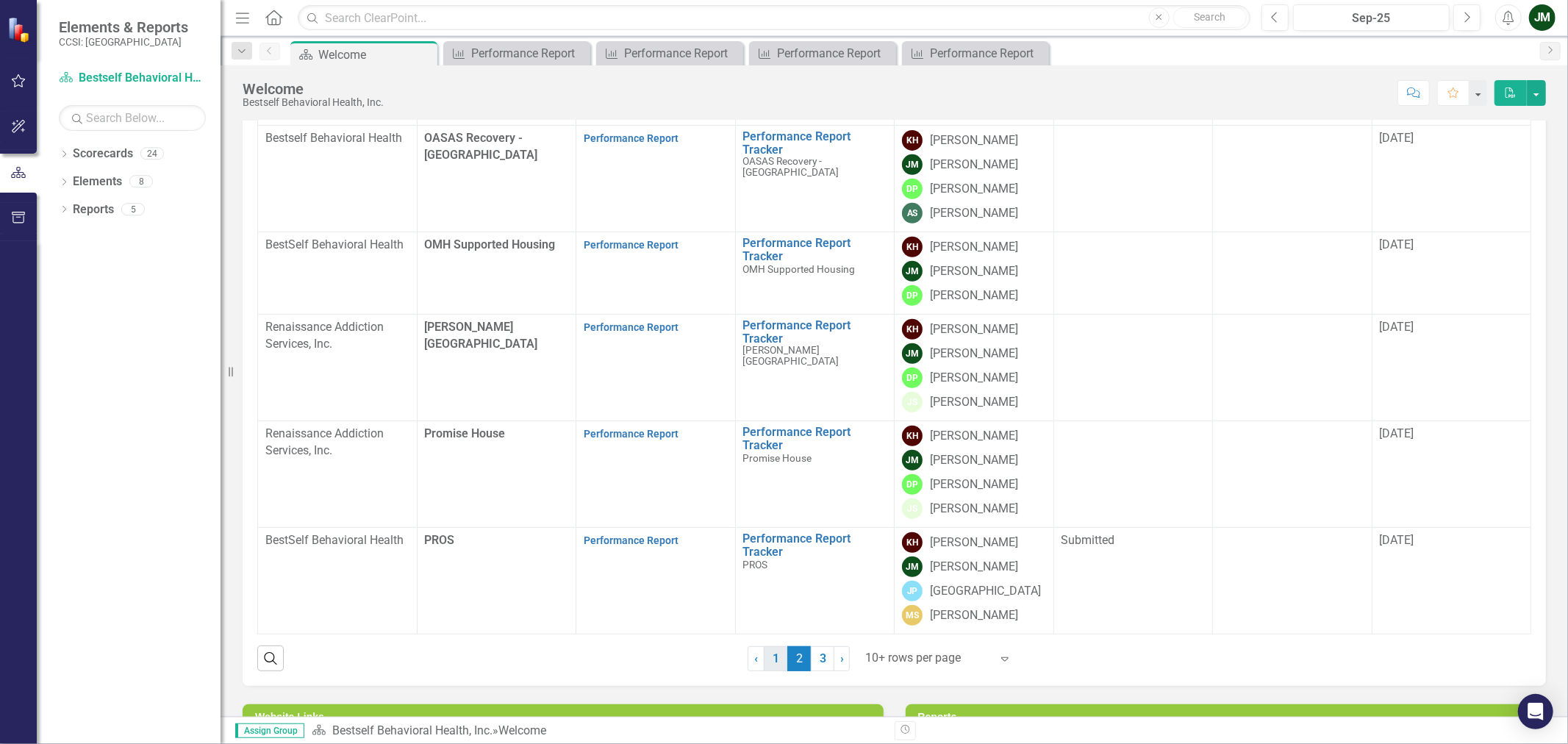
click at [773, 651] on link "1" at bounding box center [775, 659] width 24 height 25
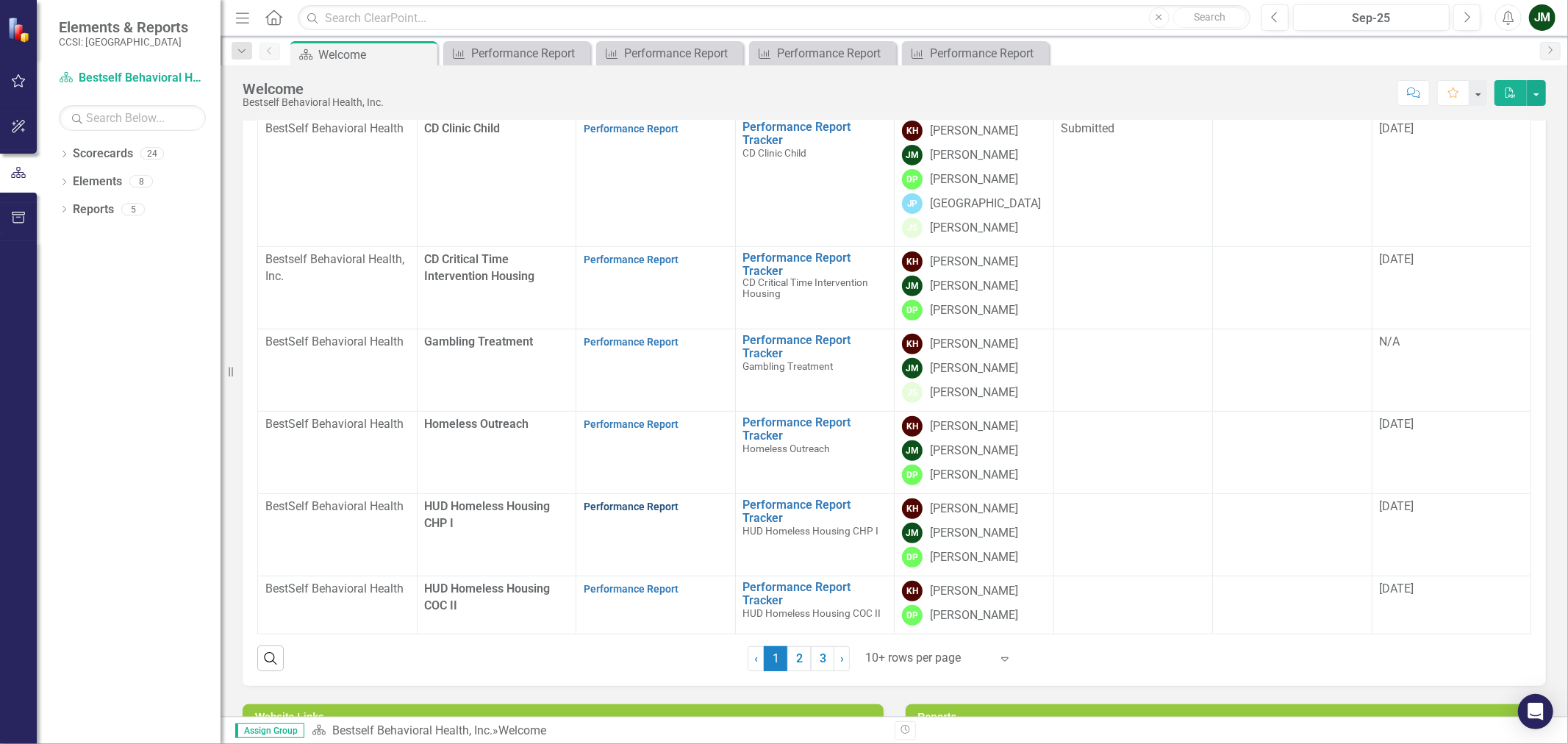
click at [632, 500] on link "Performance Report" at bounding box center [631, 506] width 94 height 11
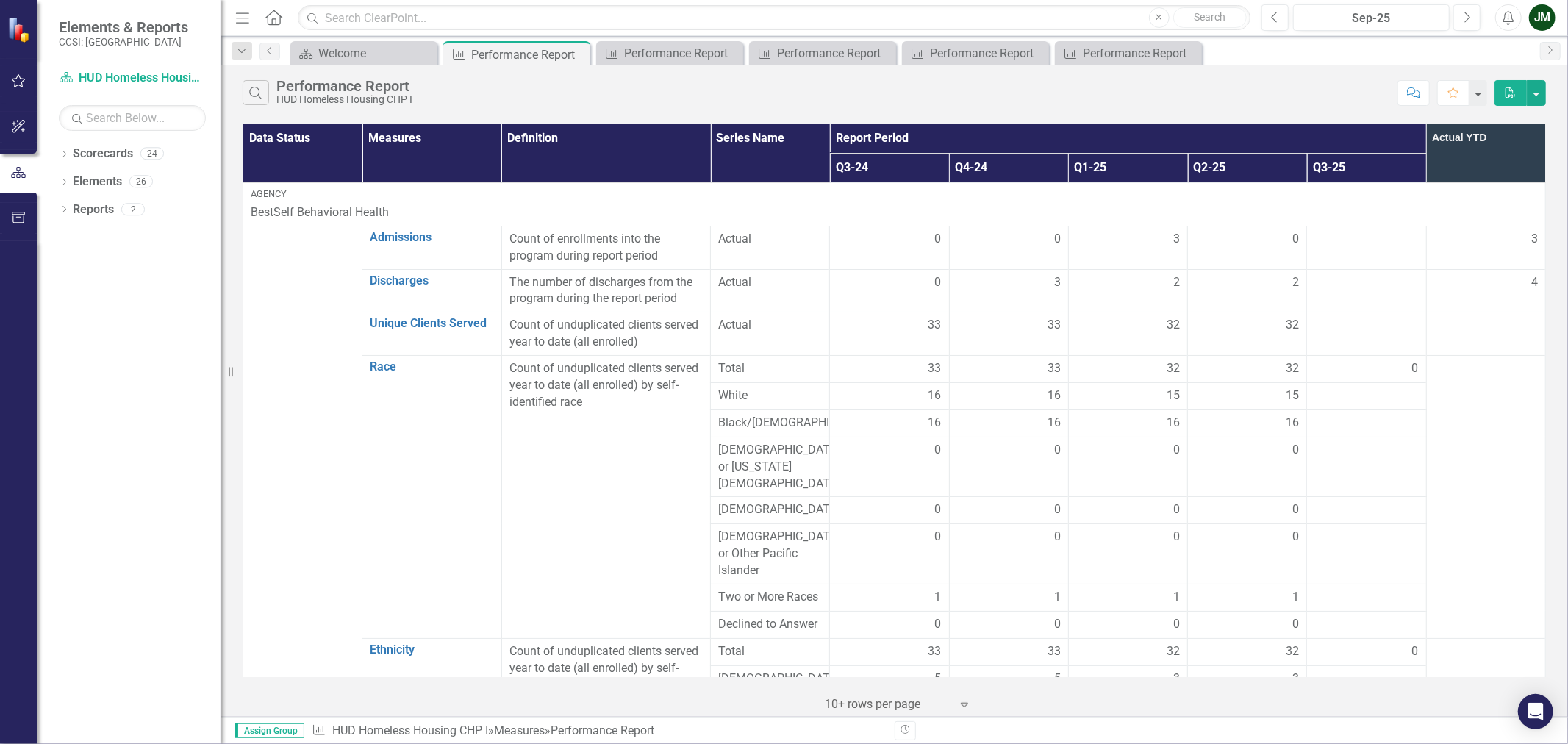
click at [1547, 95] on div "Search Performance Report HUD Homeless Housing CHP I Comment Favorite PDF" at bounding box center [895, 89] width 1348 height 48
click at [1538, 94] on button "button" at bounding box center [1537, 93] width 19 height 25
click at [1512, 147] on link "Excel Export to Excel" at bounding box center [1487, 147] width 116 height 27
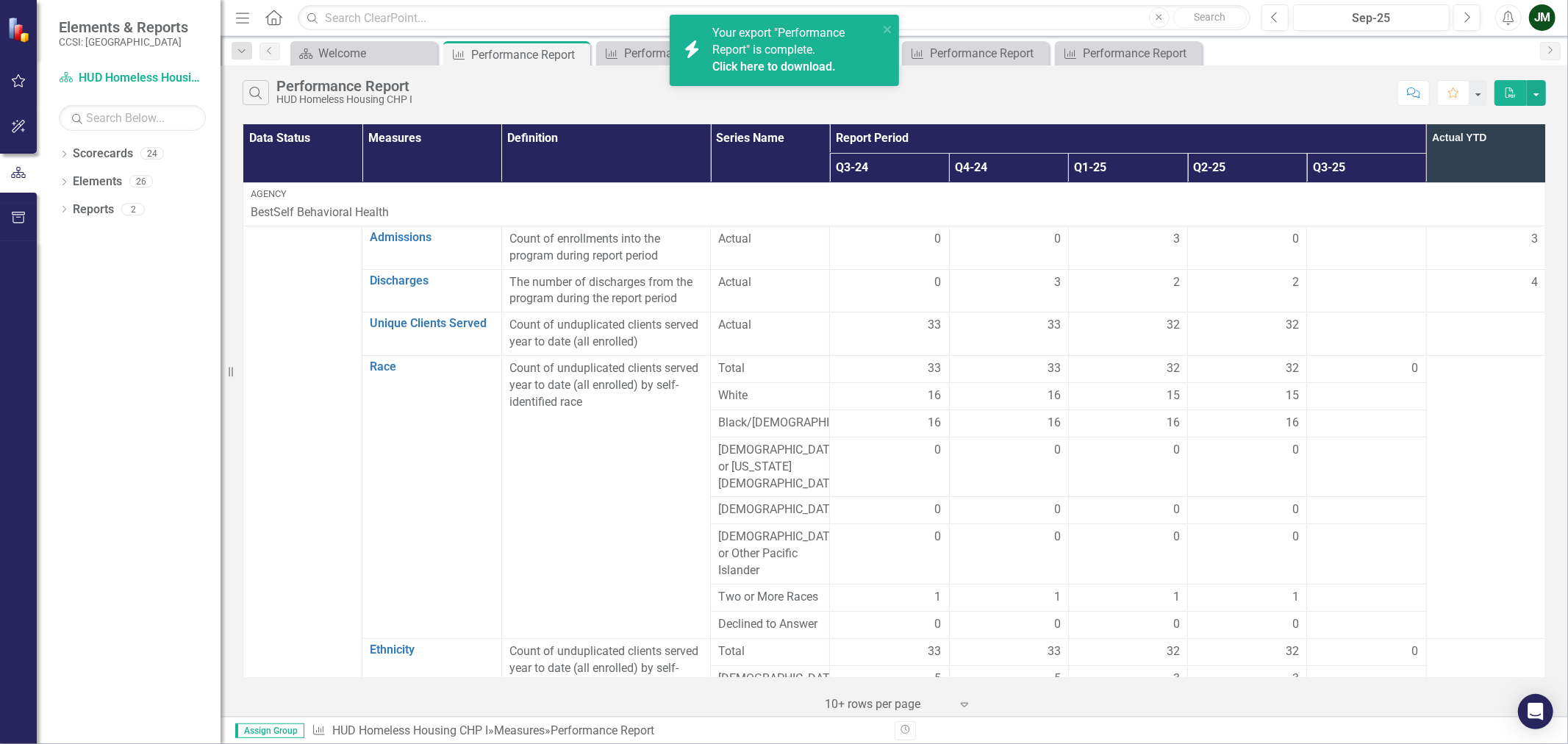
click at [784, 68] on link "Click here to download." at bounding box center [774, 66] width 124 height 14
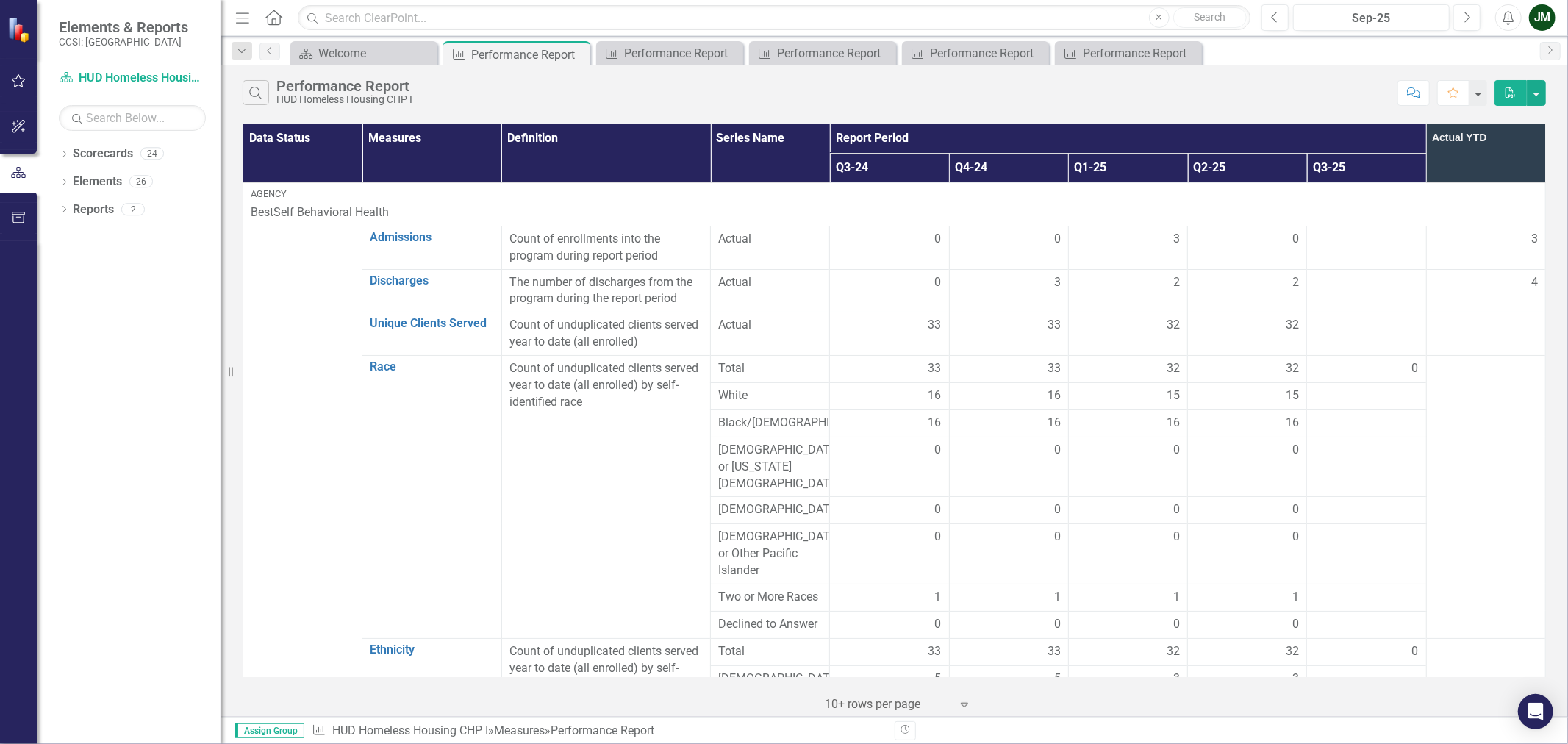
click at [356, 39] on div "Dropdown Search Scorecard Welcome Close Measure Performance Report Pin Measure …" at bounding box center [895, 50] width 1348 height 29
click at [356, 52] on div "Welcome" at bounding box center [366, 53] width 97 height 18
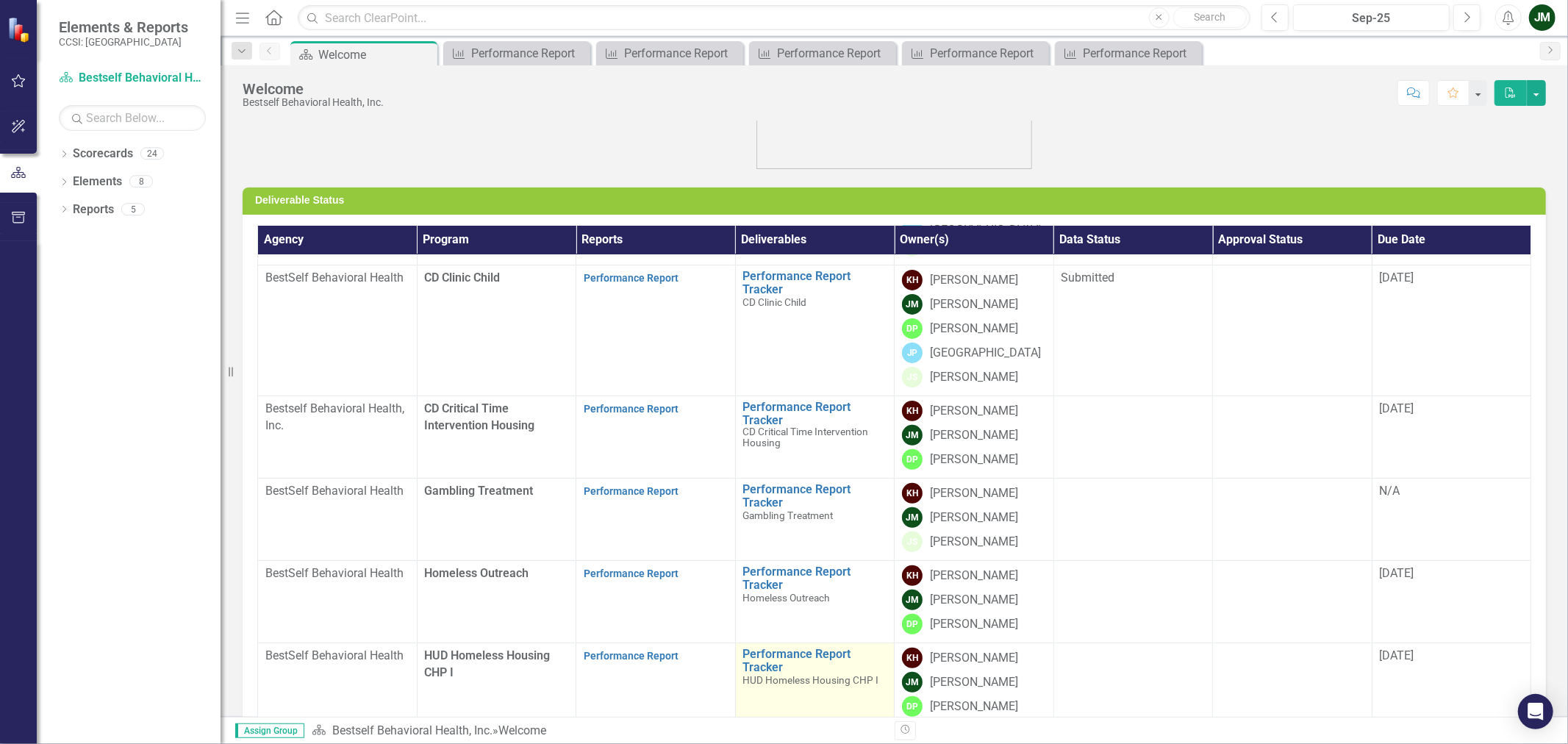
scroll to position [245, 0]
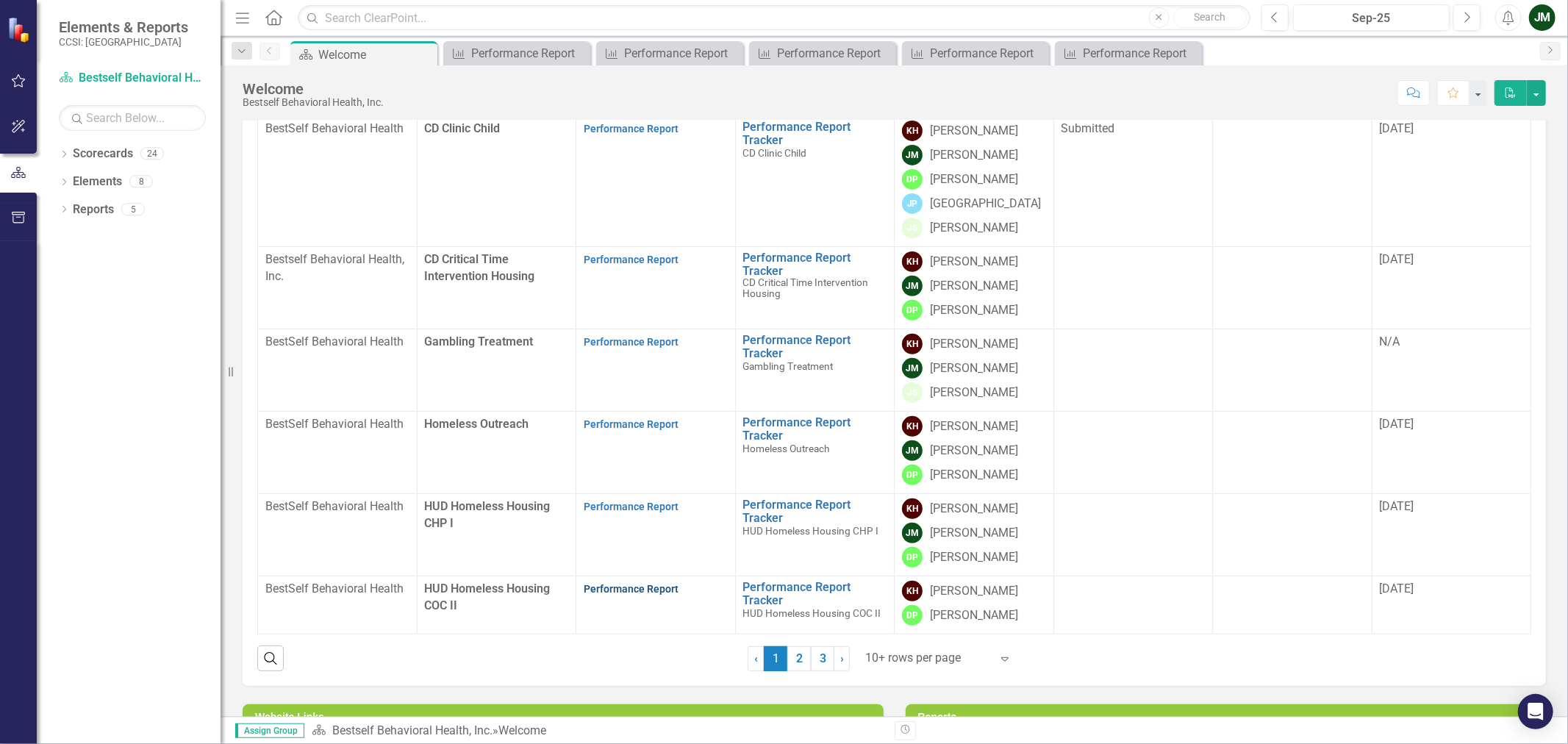
click at [616, 583] on link "Performance Report" at bounding box center [631, 589] width 94 height 11
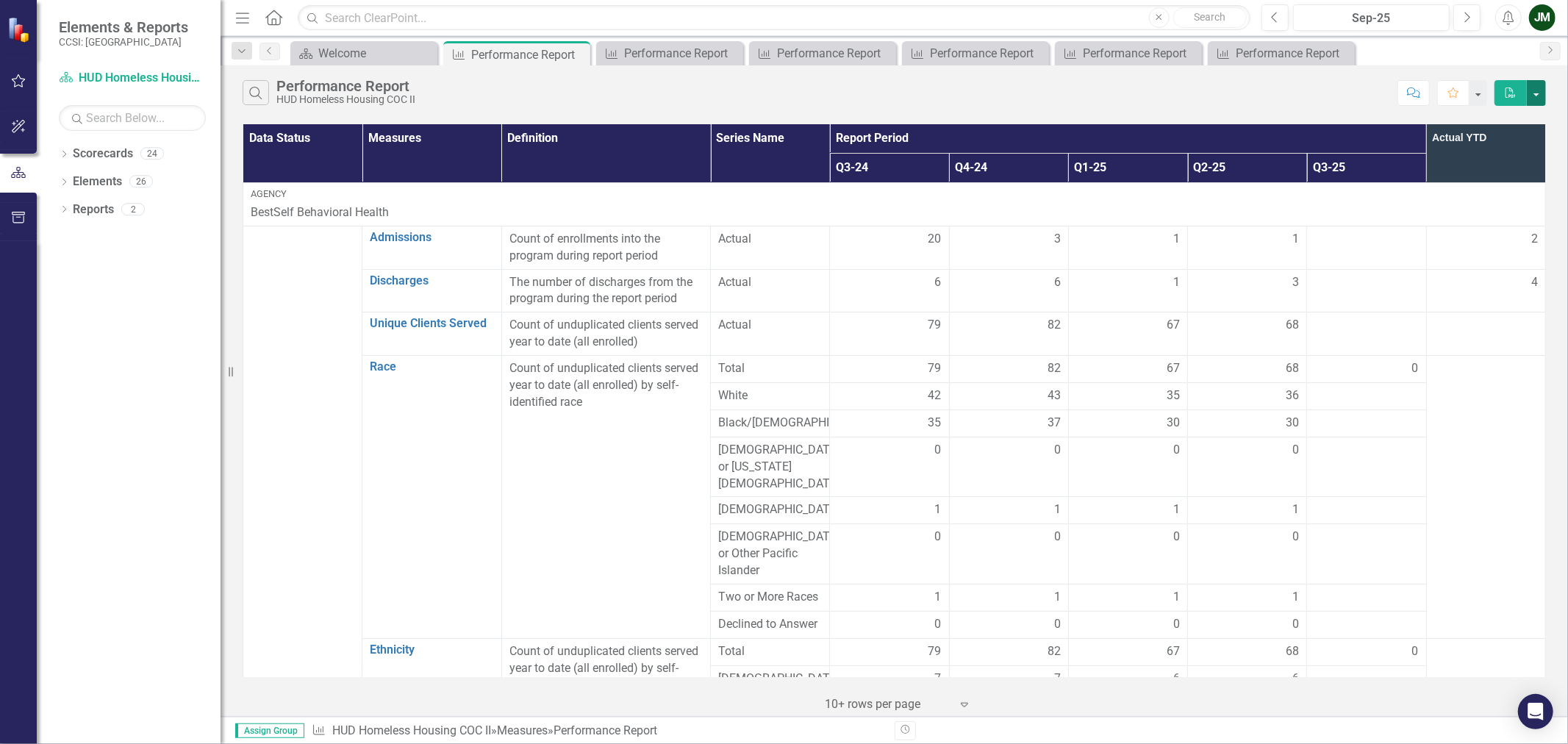
click at [1531, 92] on button "button" at bounding box center [1537, 93] width 19 height 25
click at [1515, 149] on link "Excel Export to Excel" at bounding box center [1487, 147] width 116 height 27
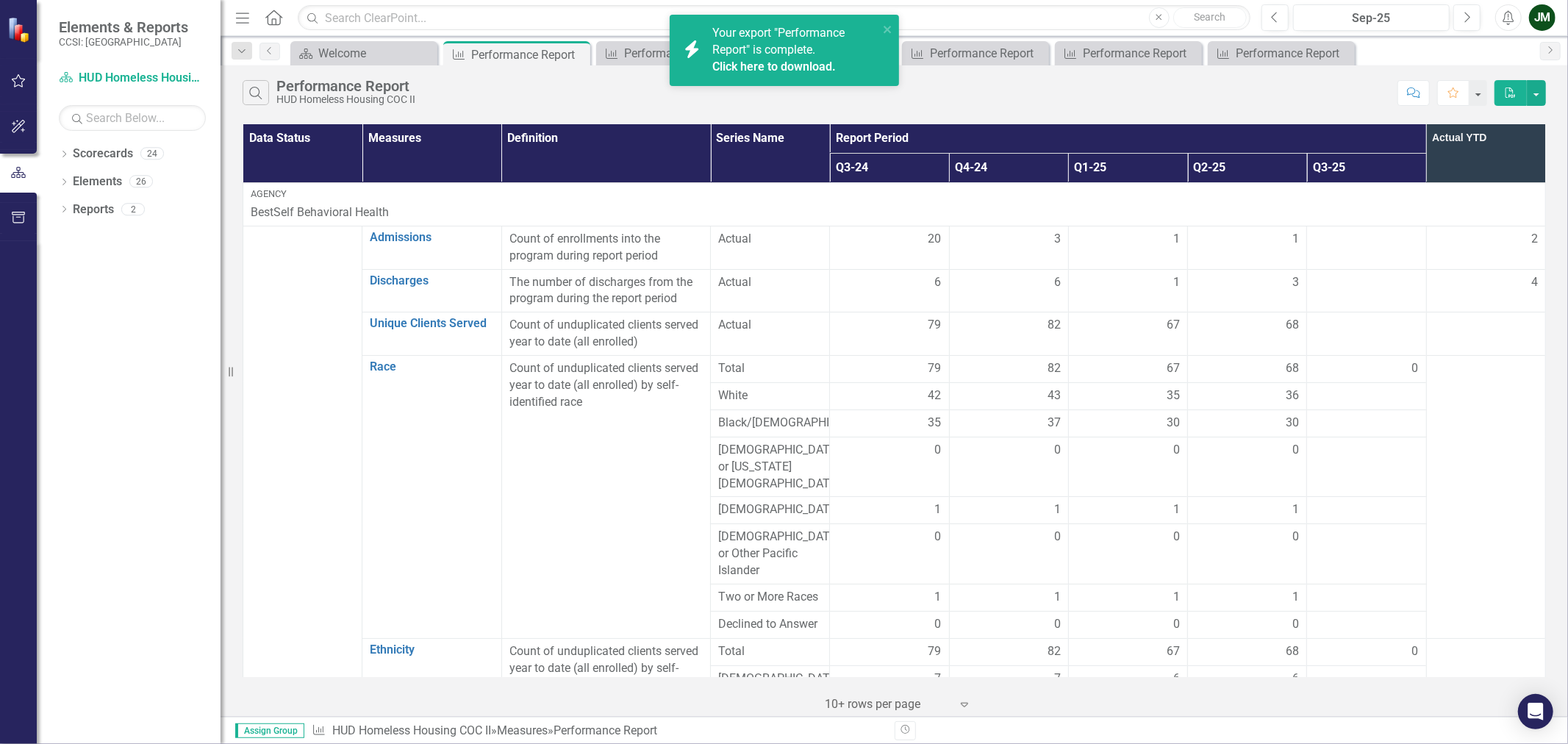
click at [727, 64] on link "Click here to download." at bounding box center [774, 66] width 124 height 14
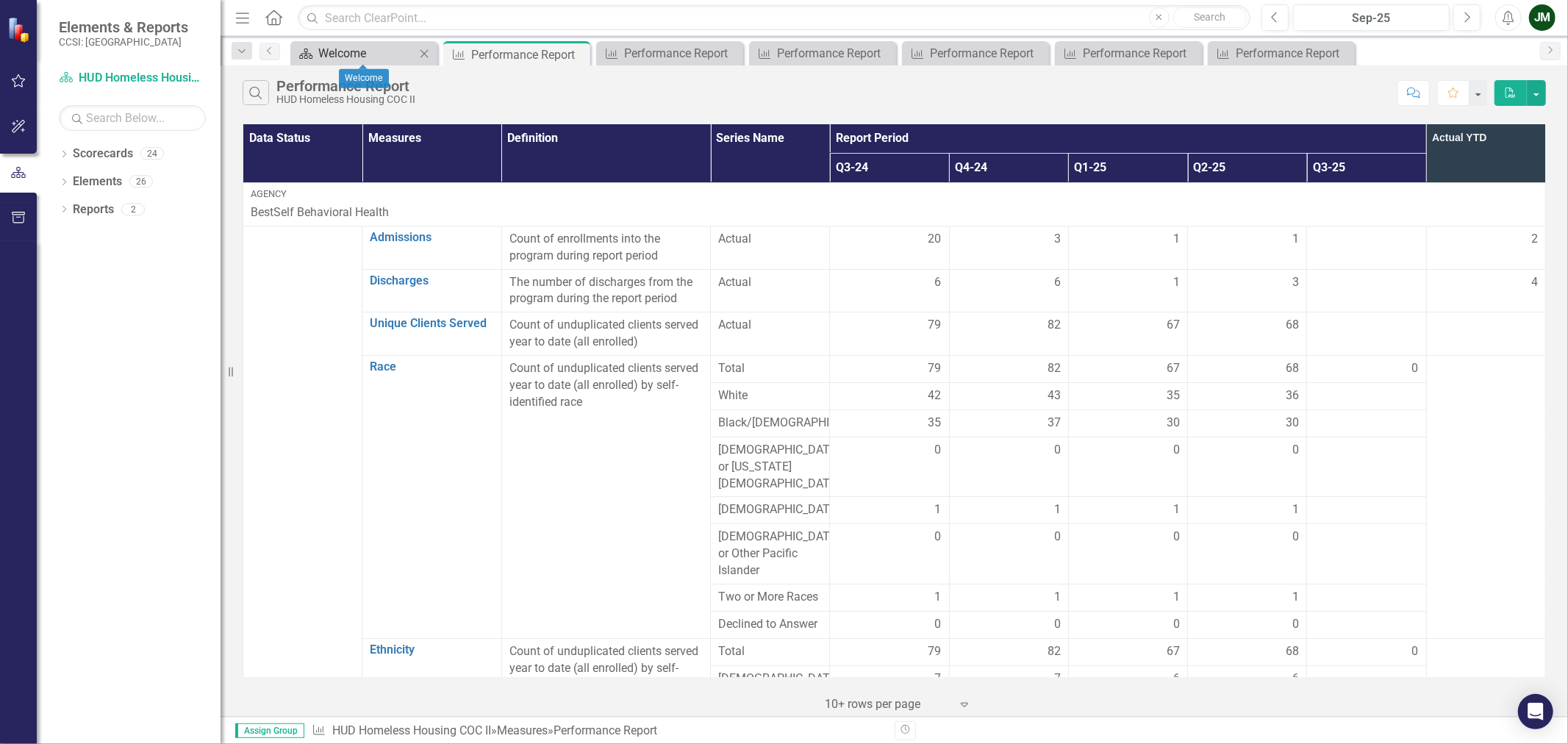
click at [320, 56] on div "Welcome" at bounding box center [366, 53] width 97 height 18
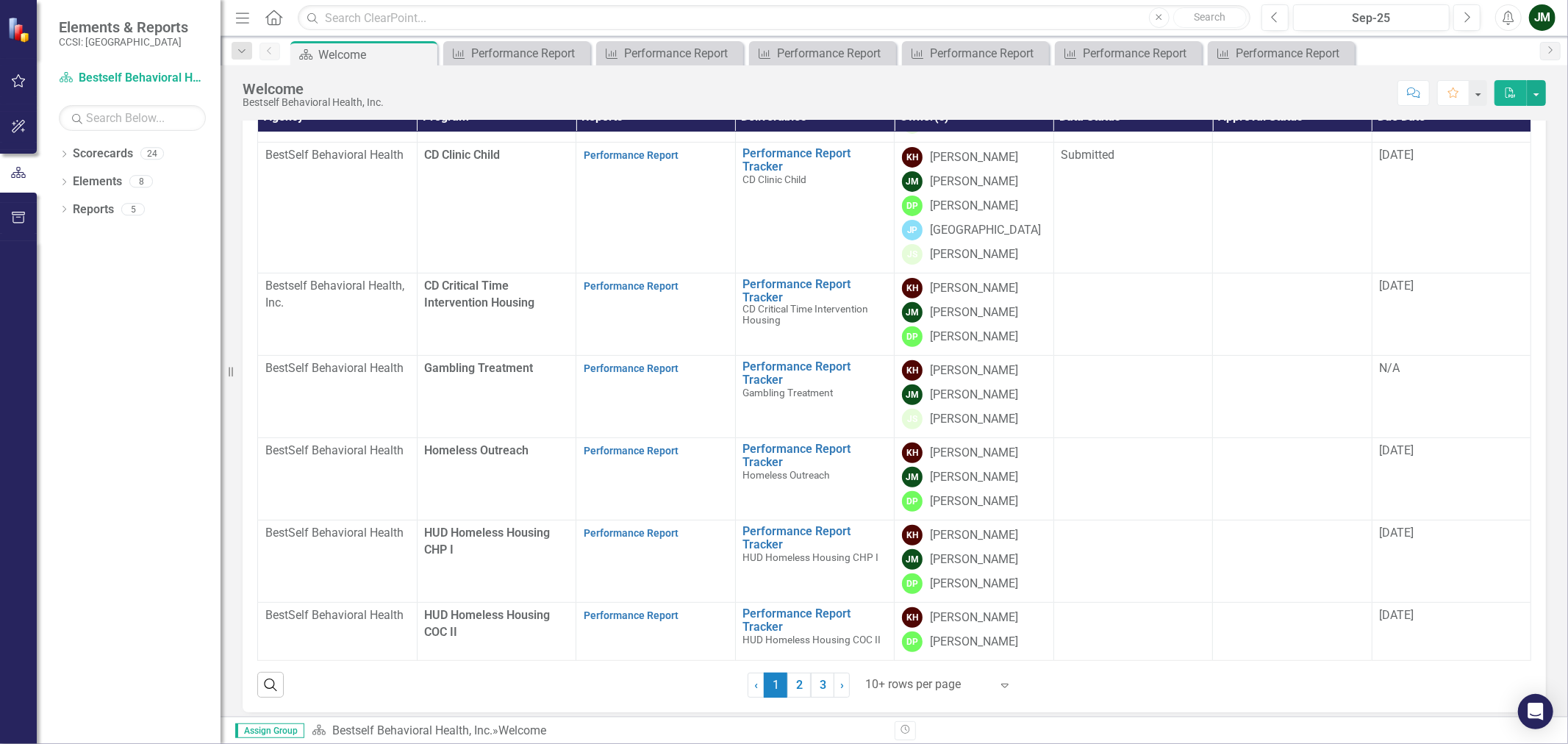
scroll to position [245, 0]
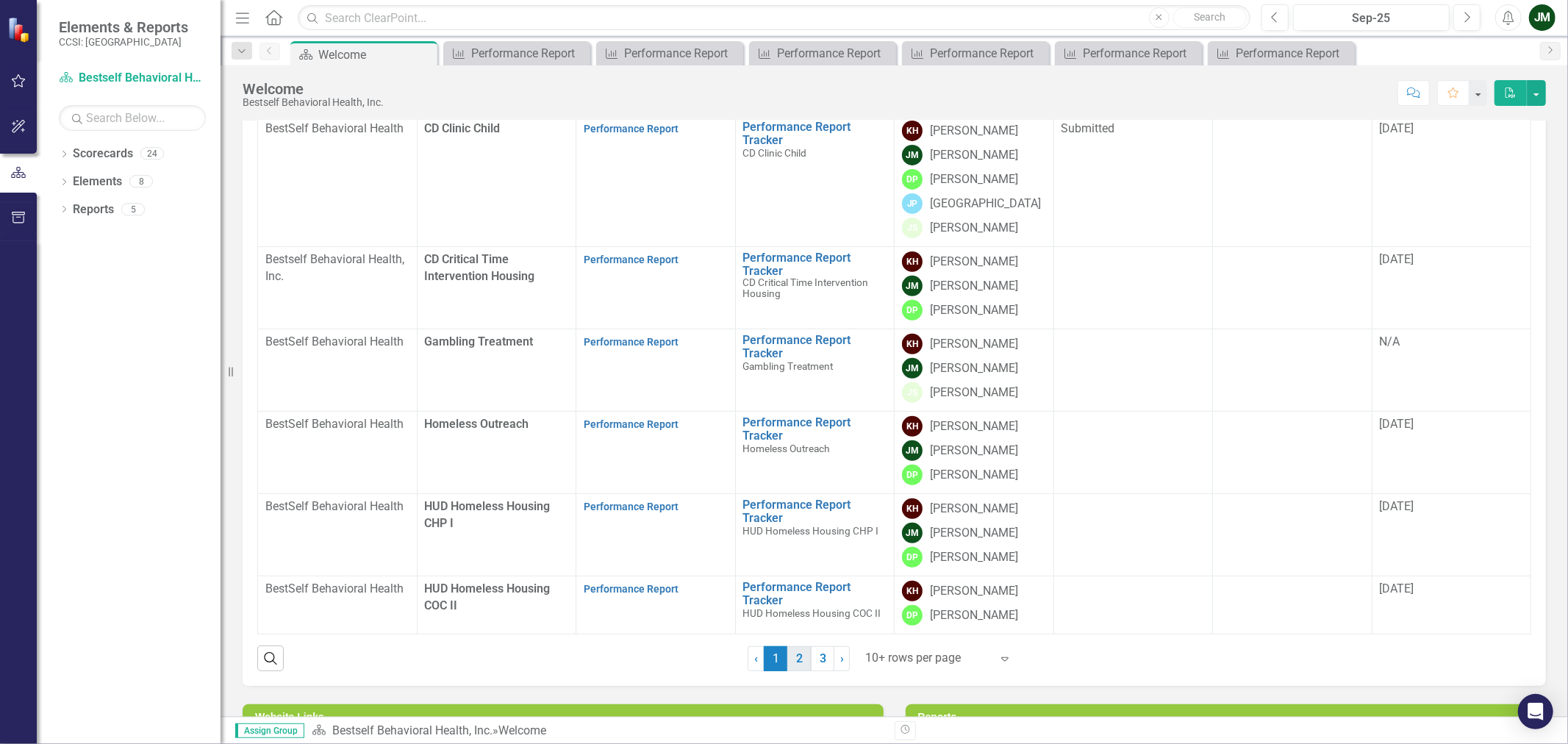
click at [795, 657] on link "2" at bounding box center [799, 659] width 24 height 25
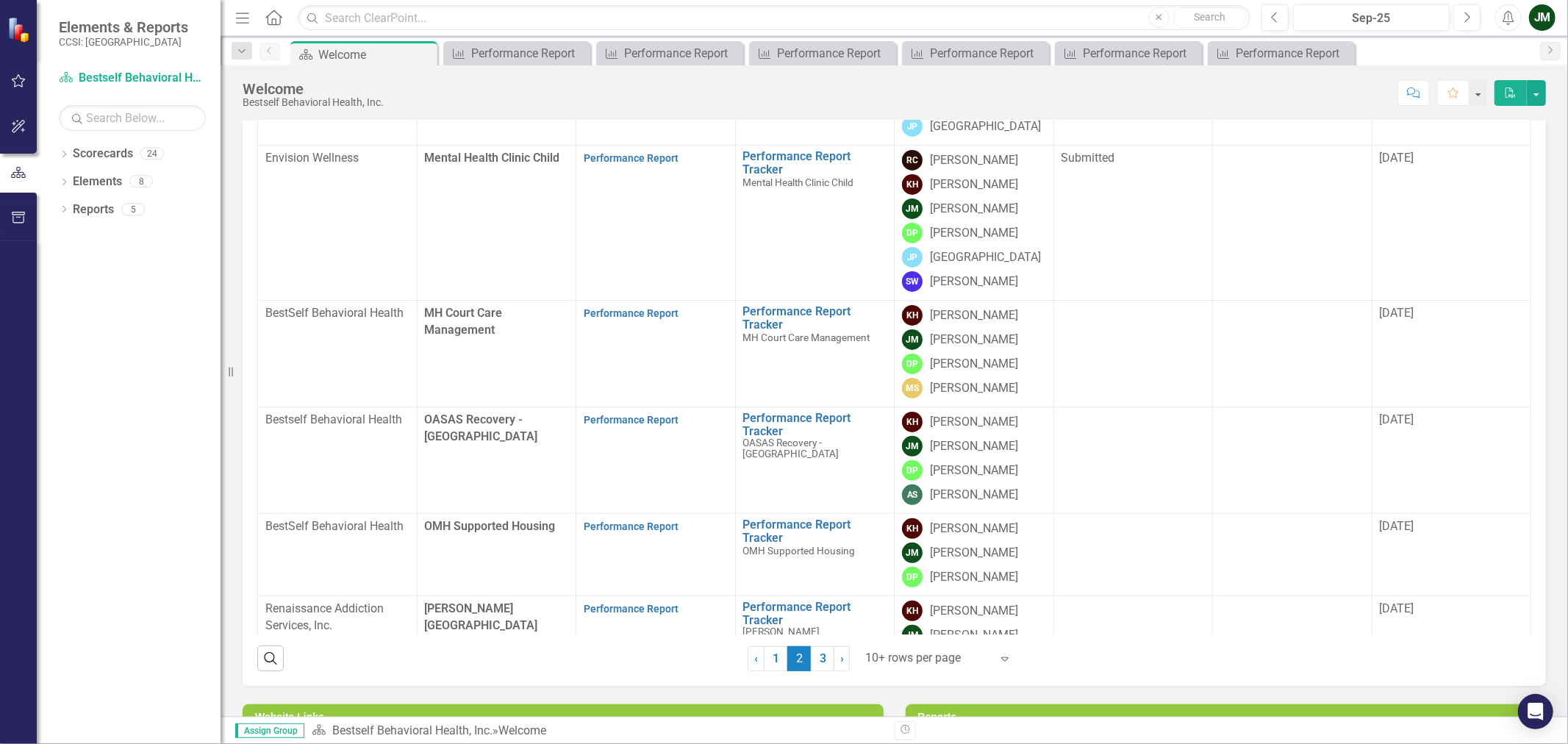
scroll to position [327, 0]
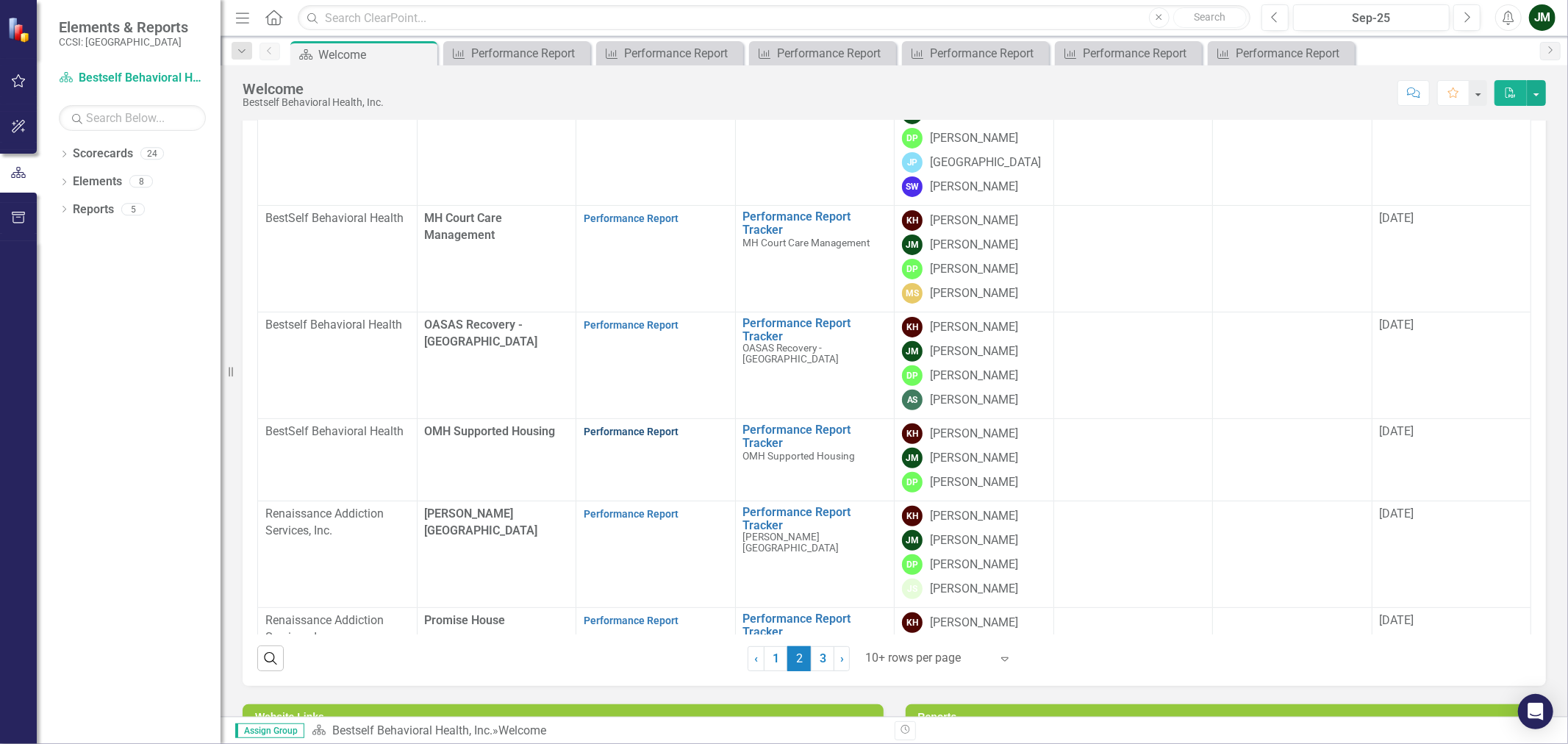
click at [593, 434] on link "Performance Report" at bounding box center [631, 431] width 94 height 11
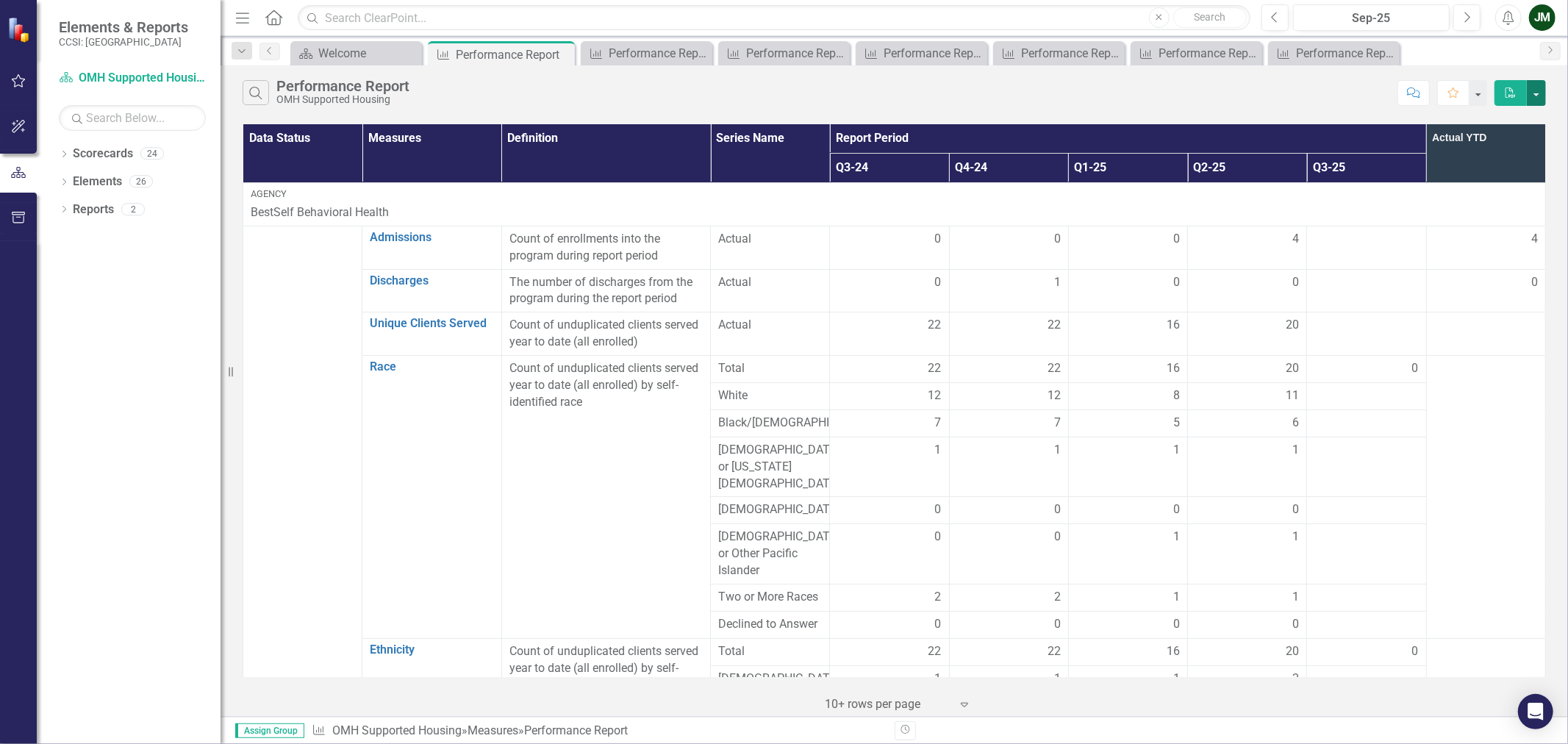
click at [1538, 90] on button "button" at bounding box center [1537, 93] width 19 height 25
click at [1498, 148] on link "Excel Export to Excel" at bounding box center [1487, 147] width 116 height 27
click at [311, 49] on icon "Scorecard" at bounding box center [306, 54] width 15 height 11
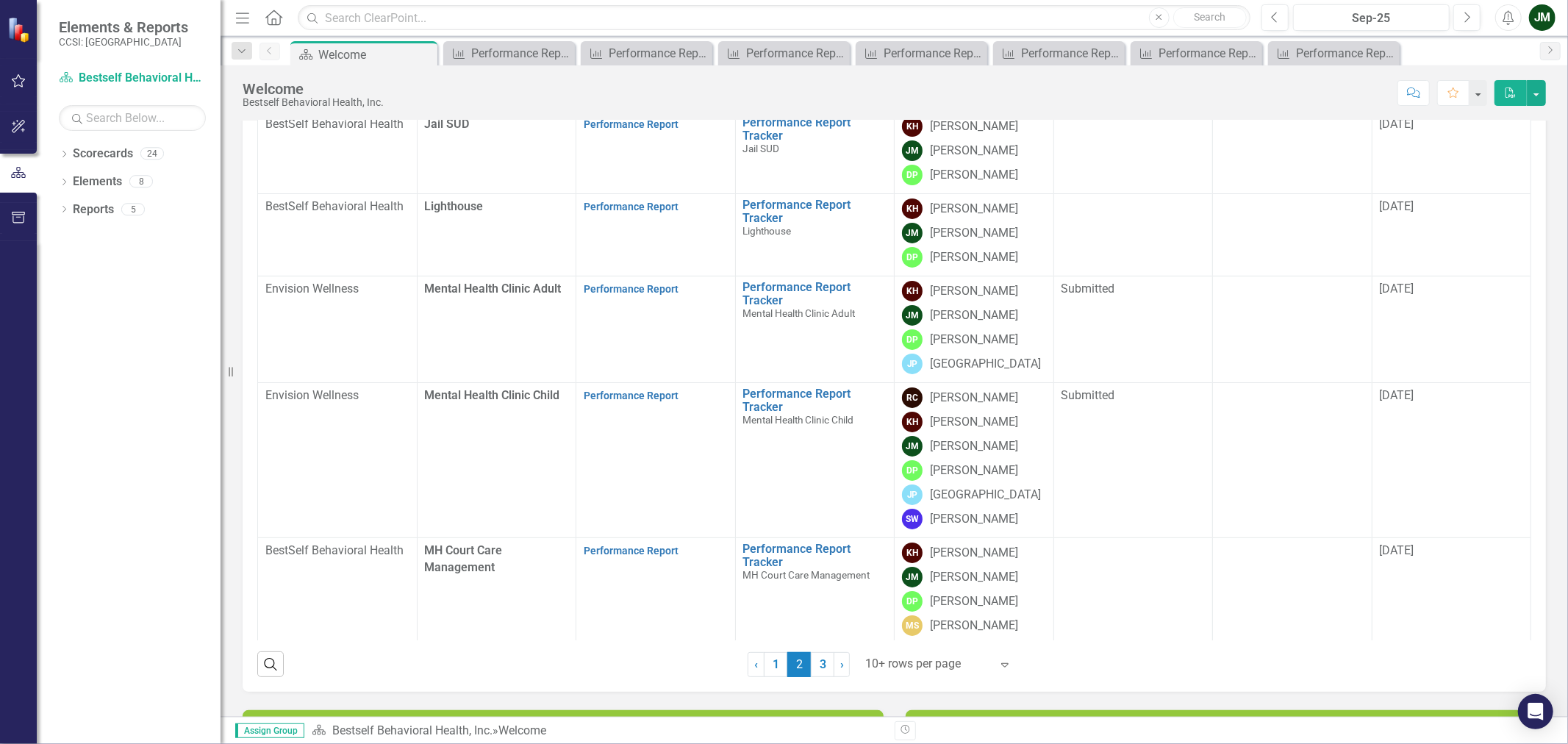
scroll to position [245, 0]
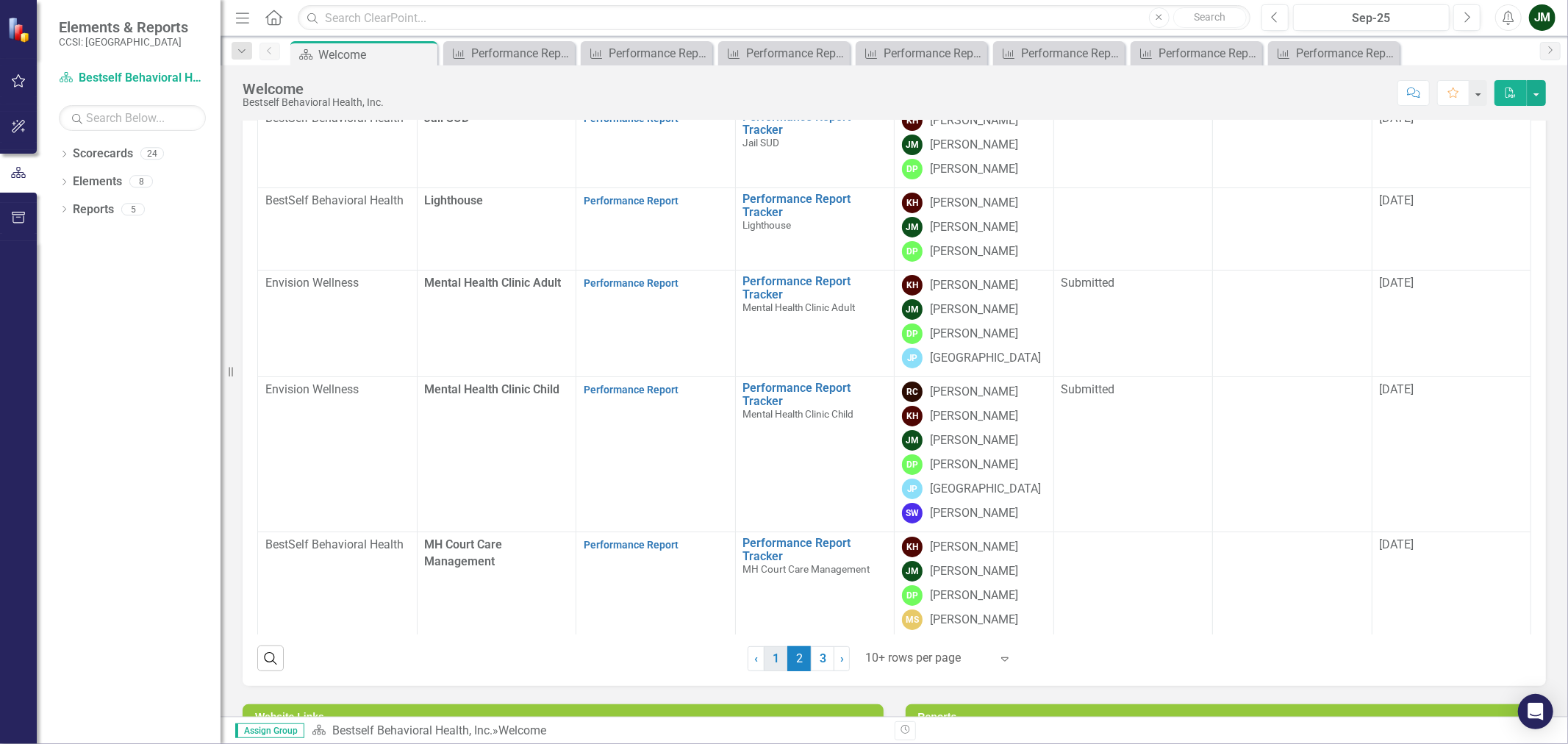
click at [774, 660] on link "1" at bounding box center [775, 659] width 24 height 25
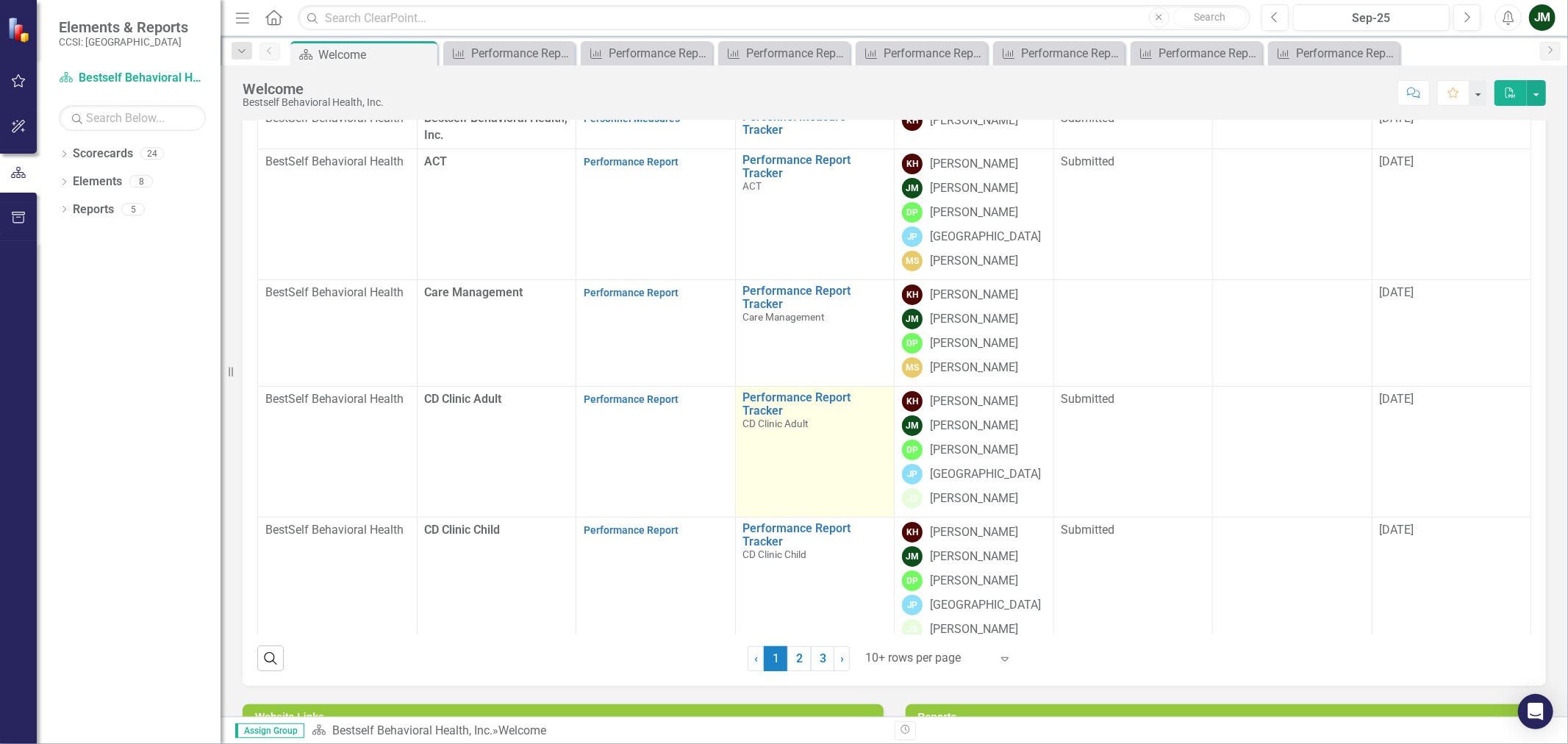
scroll to position [81, 0]
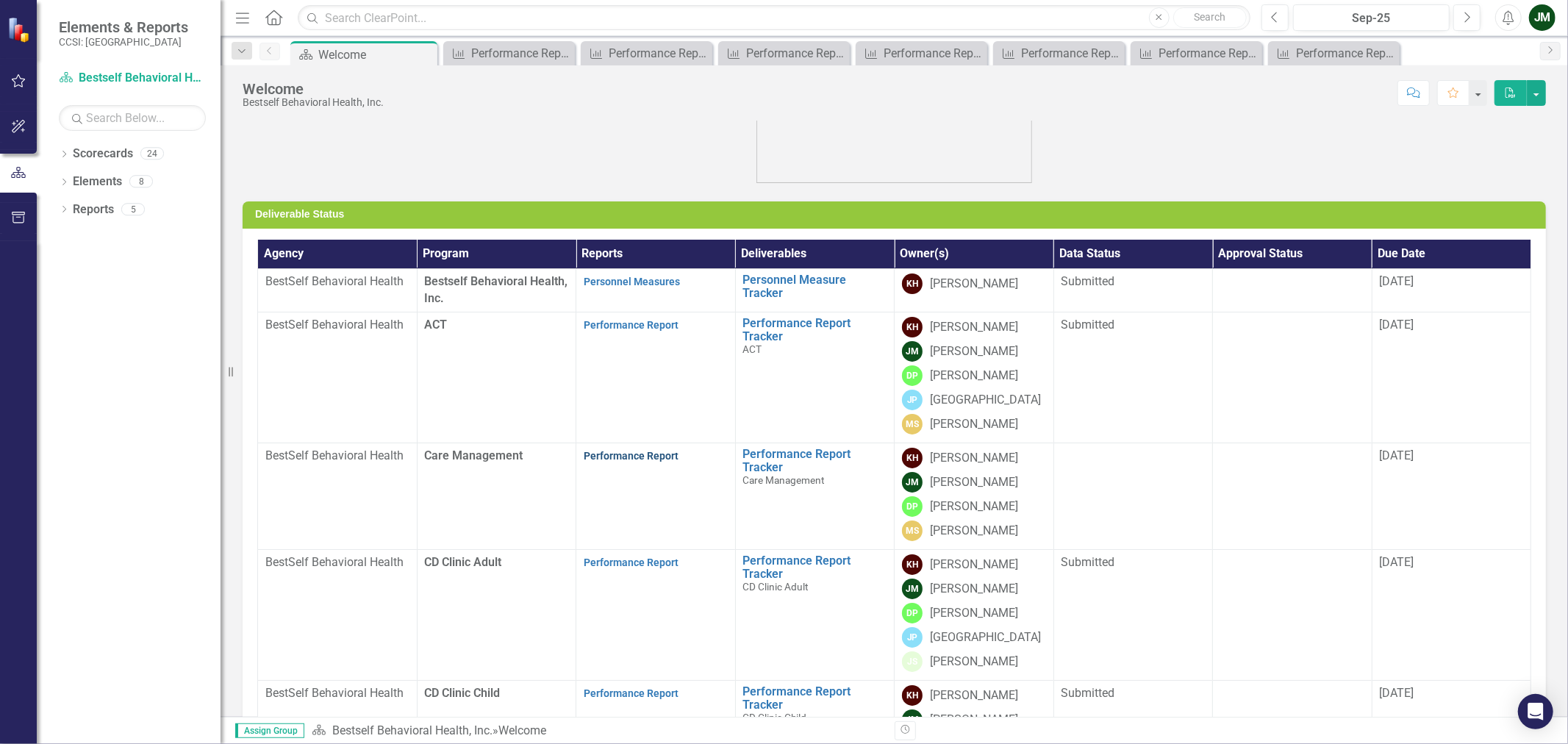
click at [631, 458] on link "Performance Report" at bounding box center [631, 456] width 94 height 11
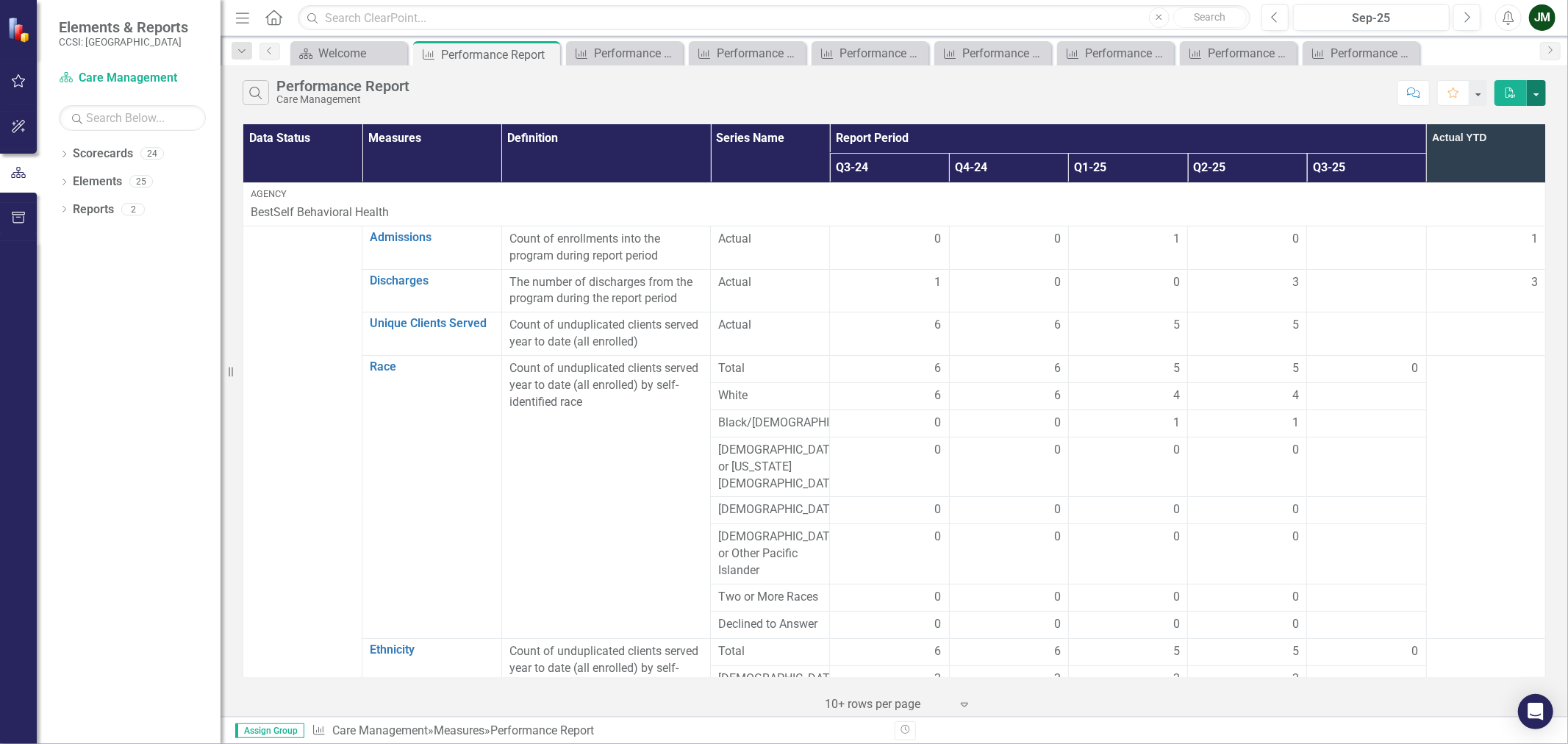
click at [1532, 92] on button "button" at bounding box center [1537, 93] width 19 height 25
click at [1520, 155] on link "Excel Export to Excel" at bounding box center [1487, 147] width 116 height 27
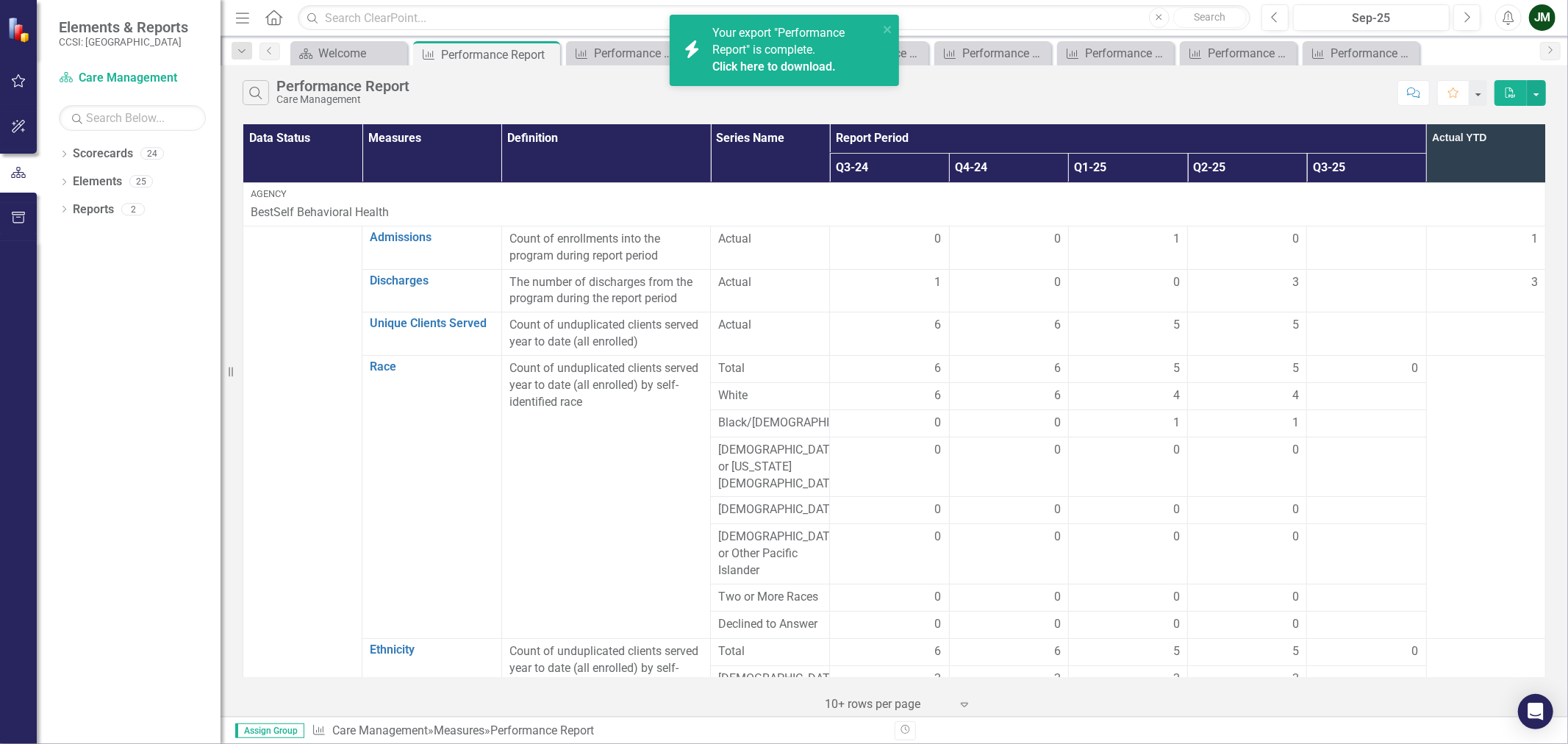
click at [743, 72] on link "Click here to download." at bounding box center [774, 66] width 124 height 14
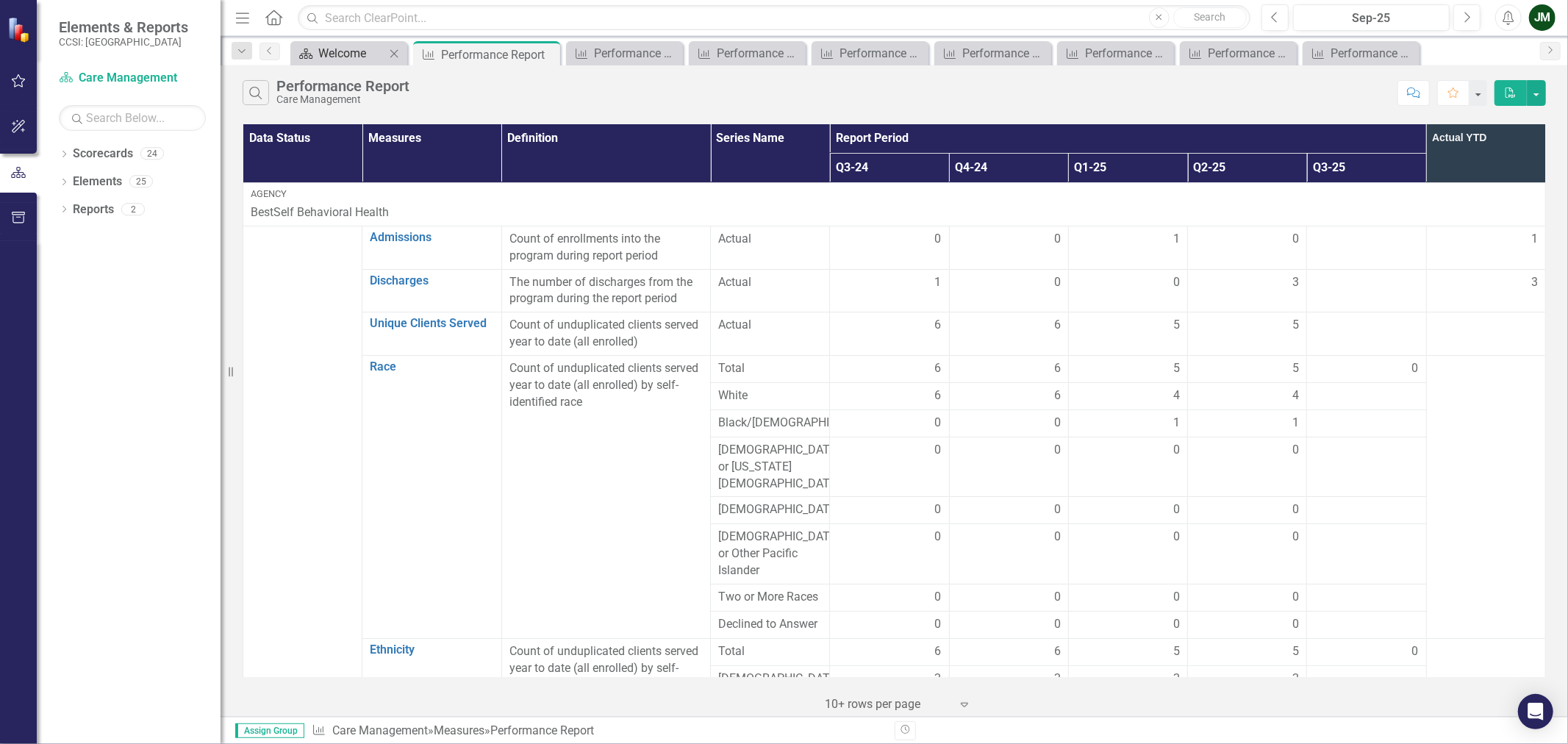
click at [348, 60] on div "Welcome" at bounding box center [351, 53] width 67 height 18
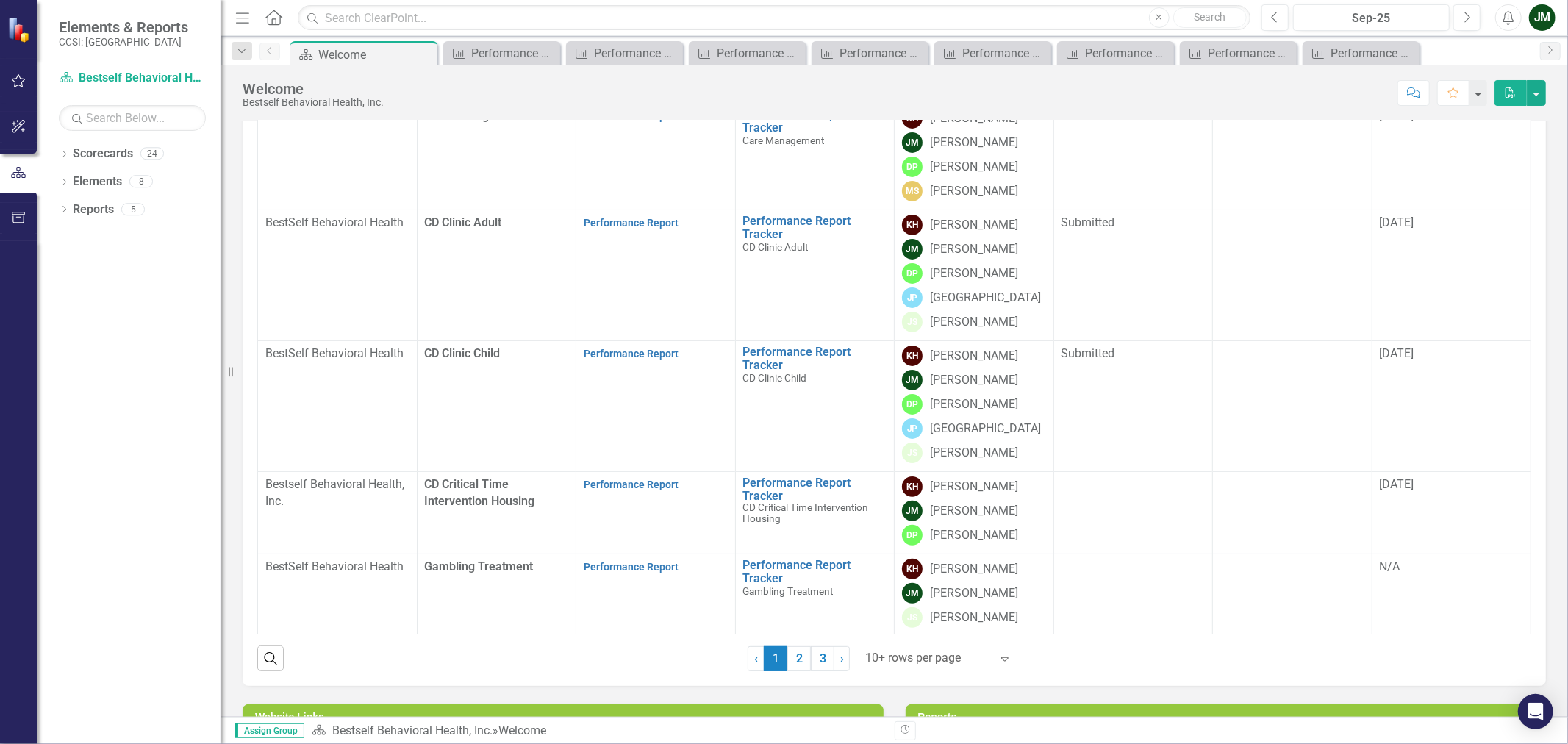
scroll to position [412, 0]
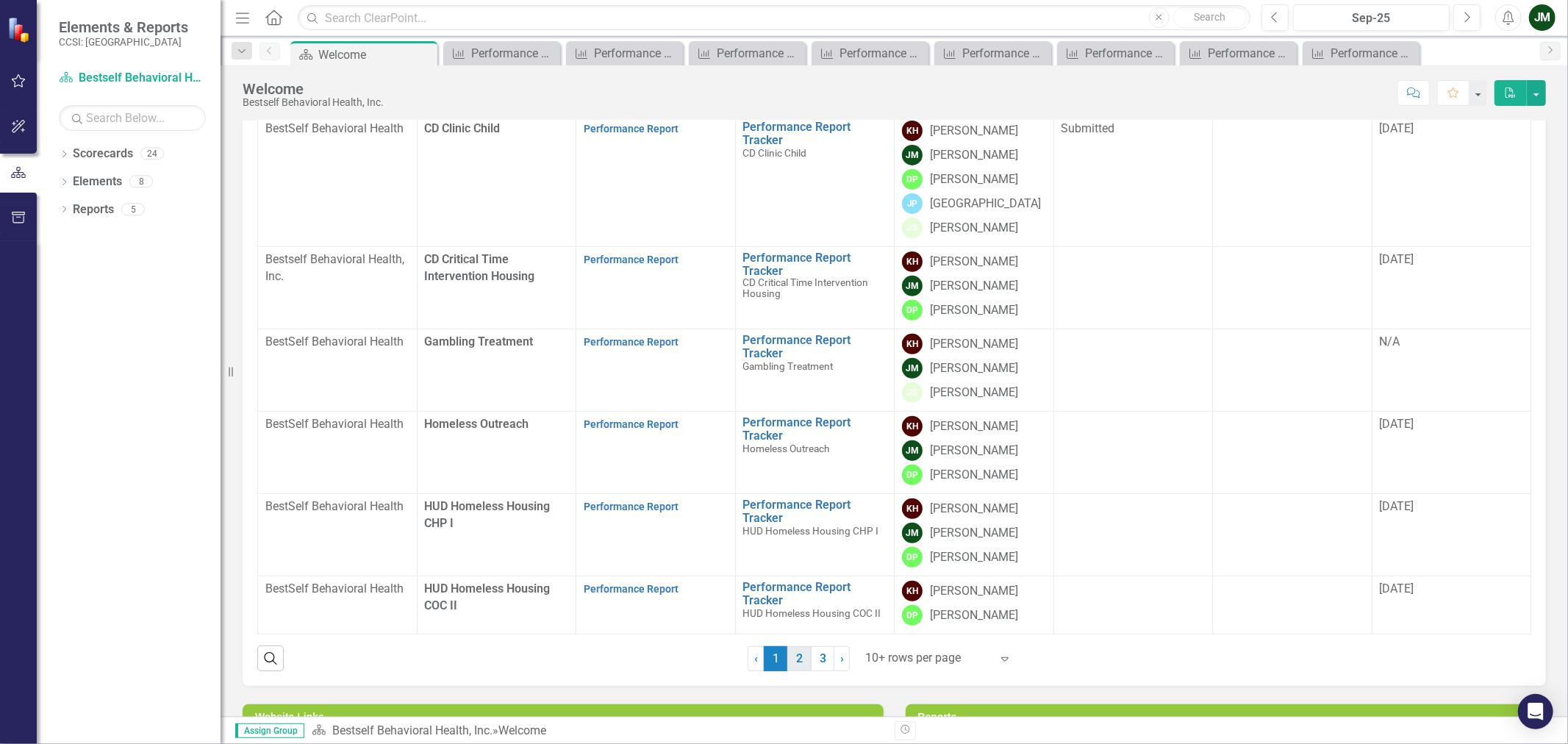
click at [803, 662] on link "2" at bounding box center [799, 659] width 24 height 25
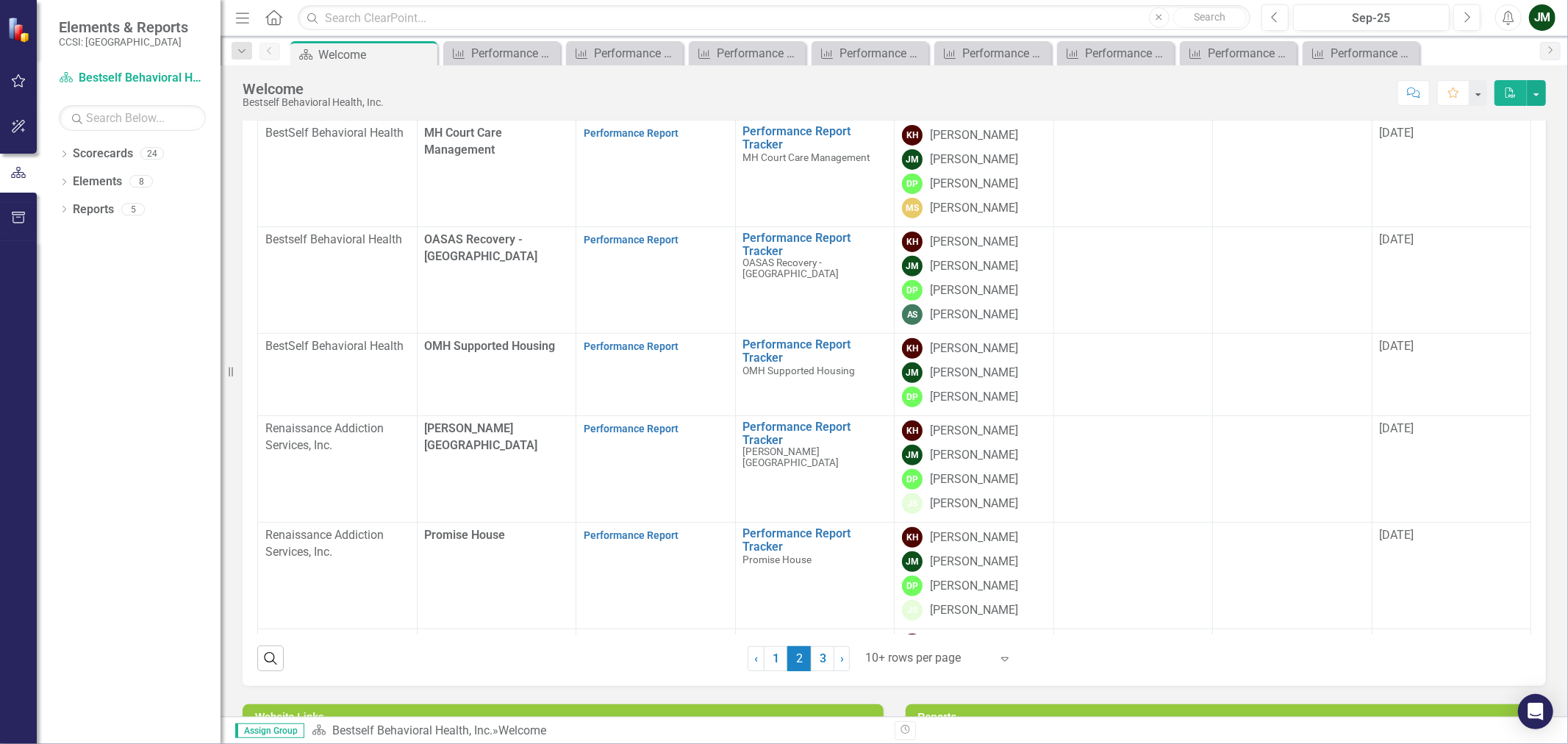
scroll to position [0, 0]
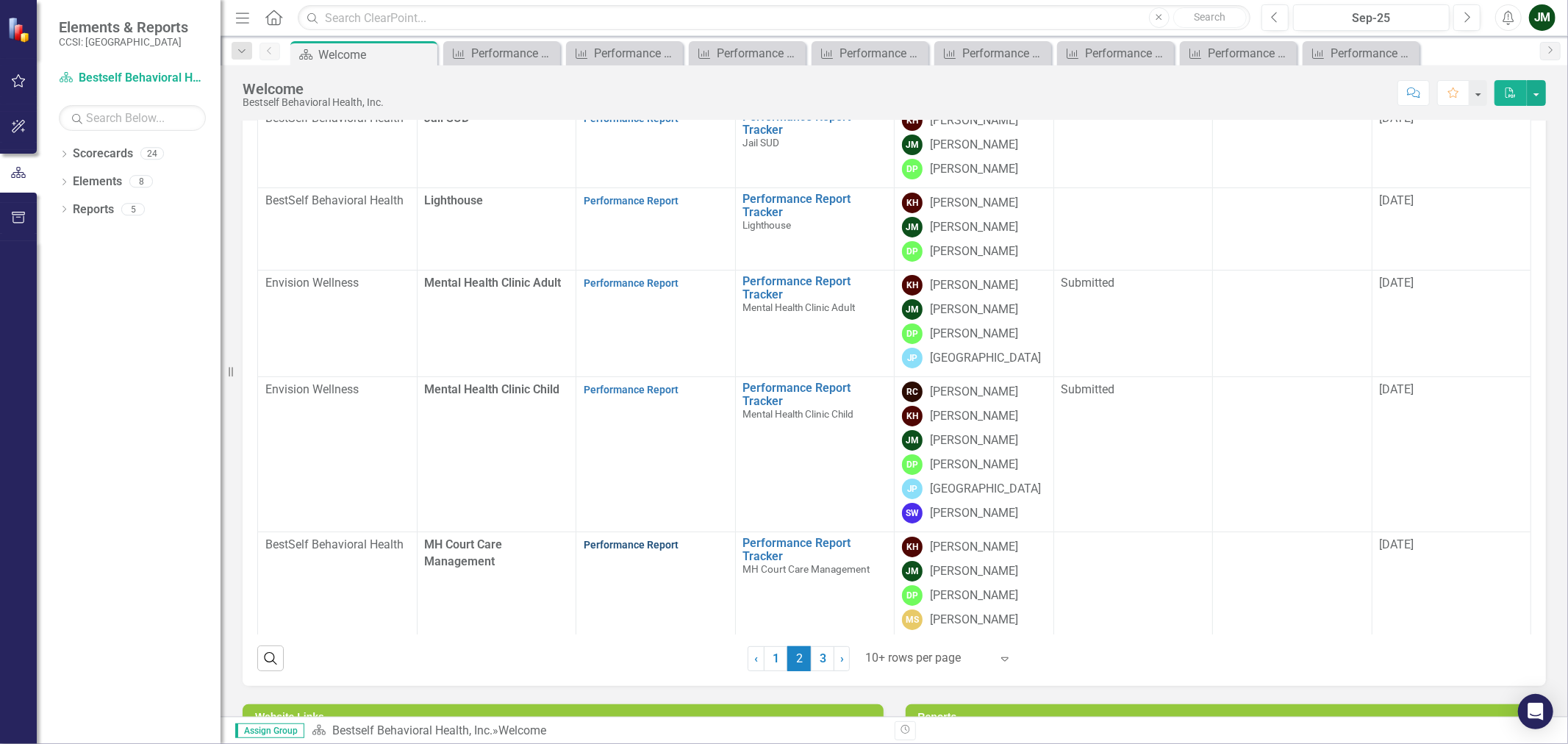
click at [611, 549] on link "Performance Report" at bounding box center [631, 545] width 94 height 11
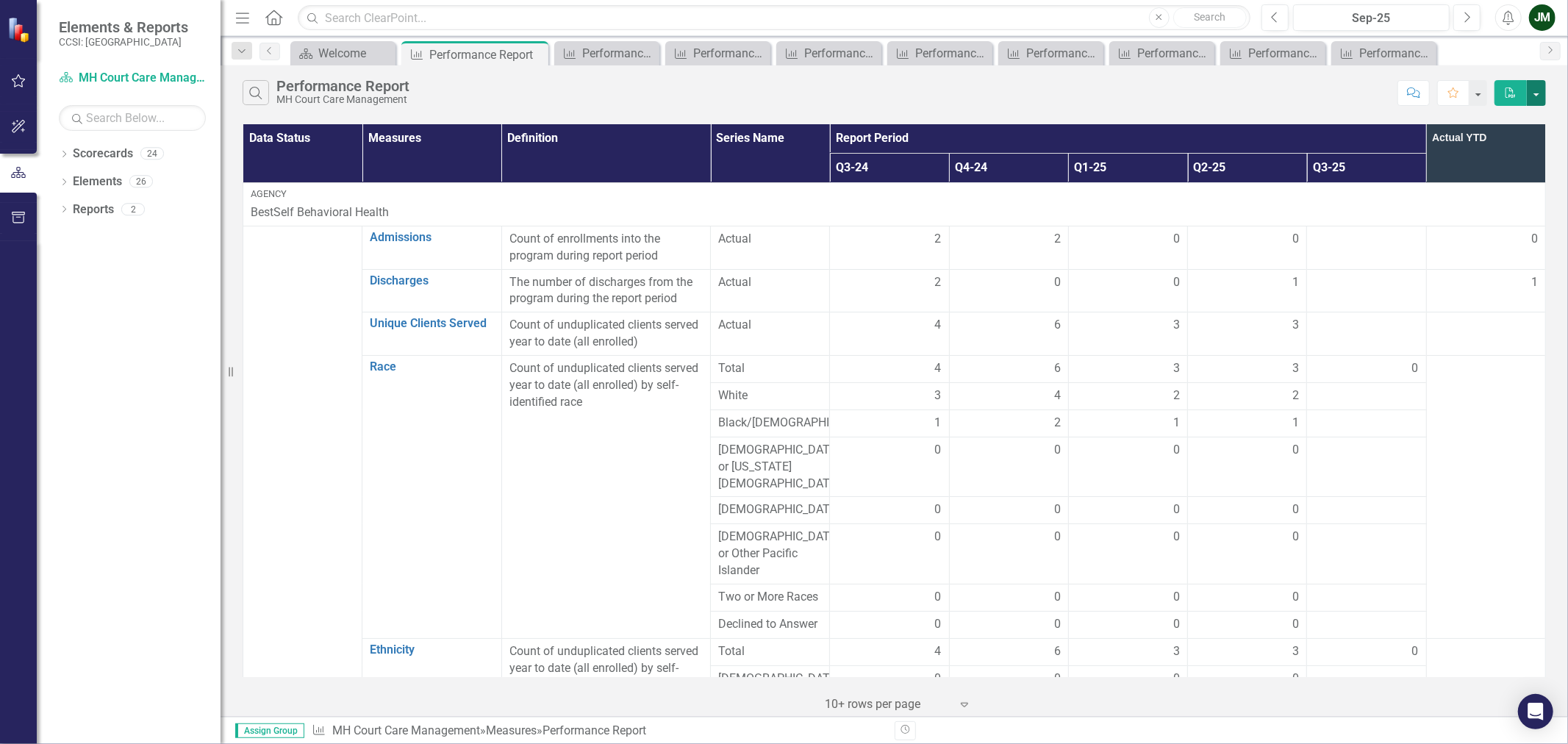
click at [1538, 96] on button "button" at bounding box center [1537, 93] width 19 height 25
click at [1510, 153] on link "Excel Export to Excel" at bounding box center [1487, 147] width 116 height 27
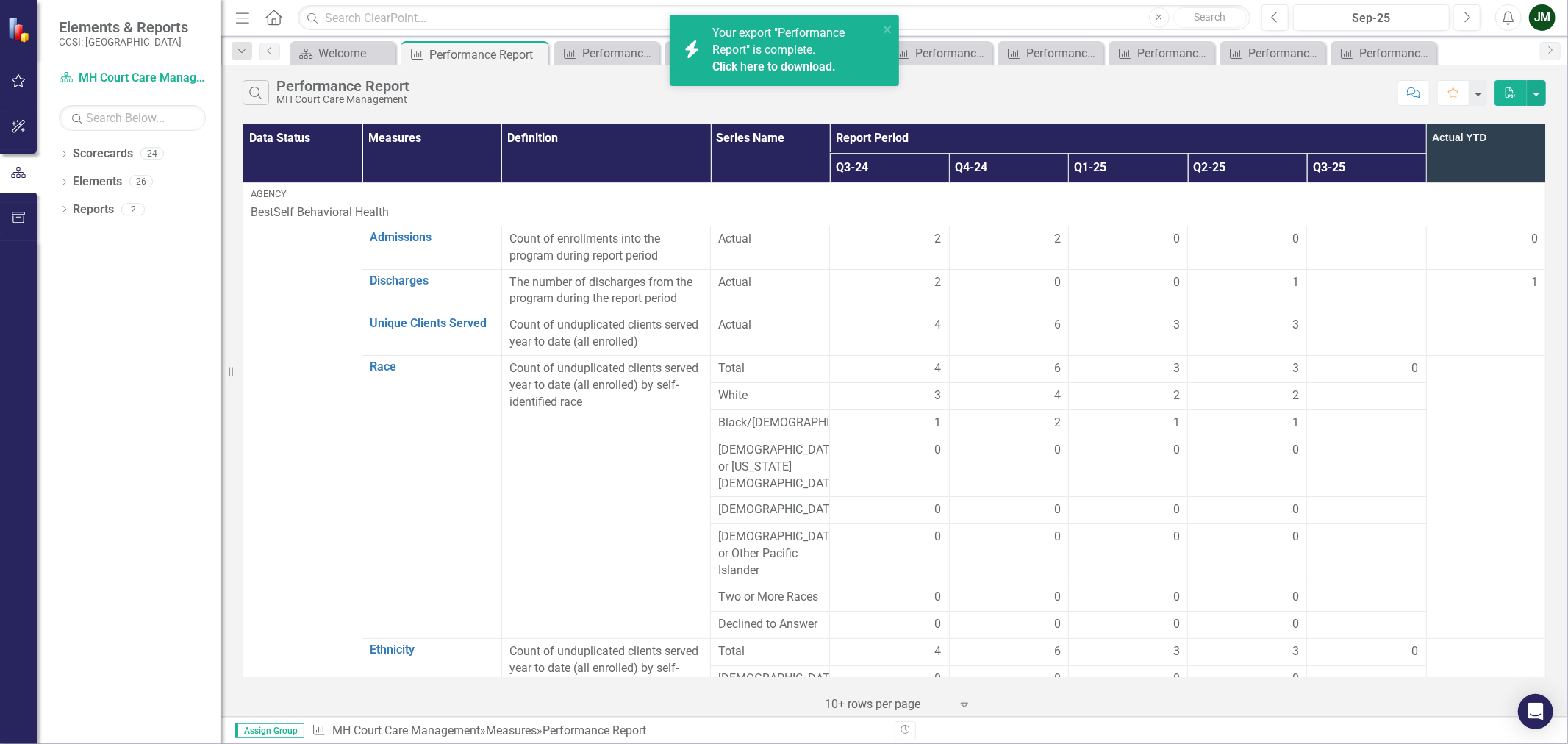
click at [824, 68] on link "Click here to download." at bounding box center [774, 66] width 124 height 14
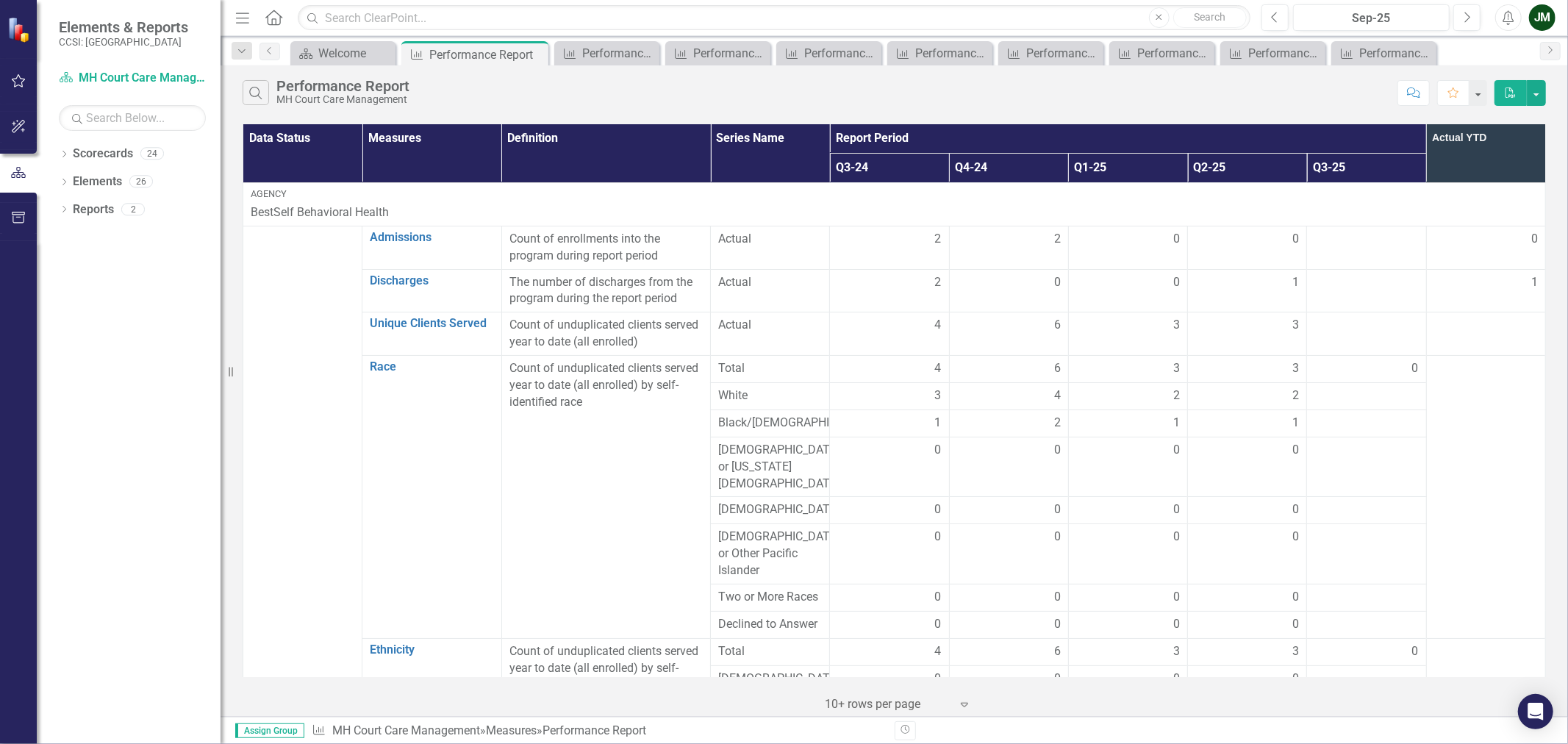
click at [1532, 18] on div "JM" at bounding box center [1543, 18] width 26 height 26
click at [1491, 179] on link "Logout Log Out" at bounding box center [1496, 185] width 116 height 27
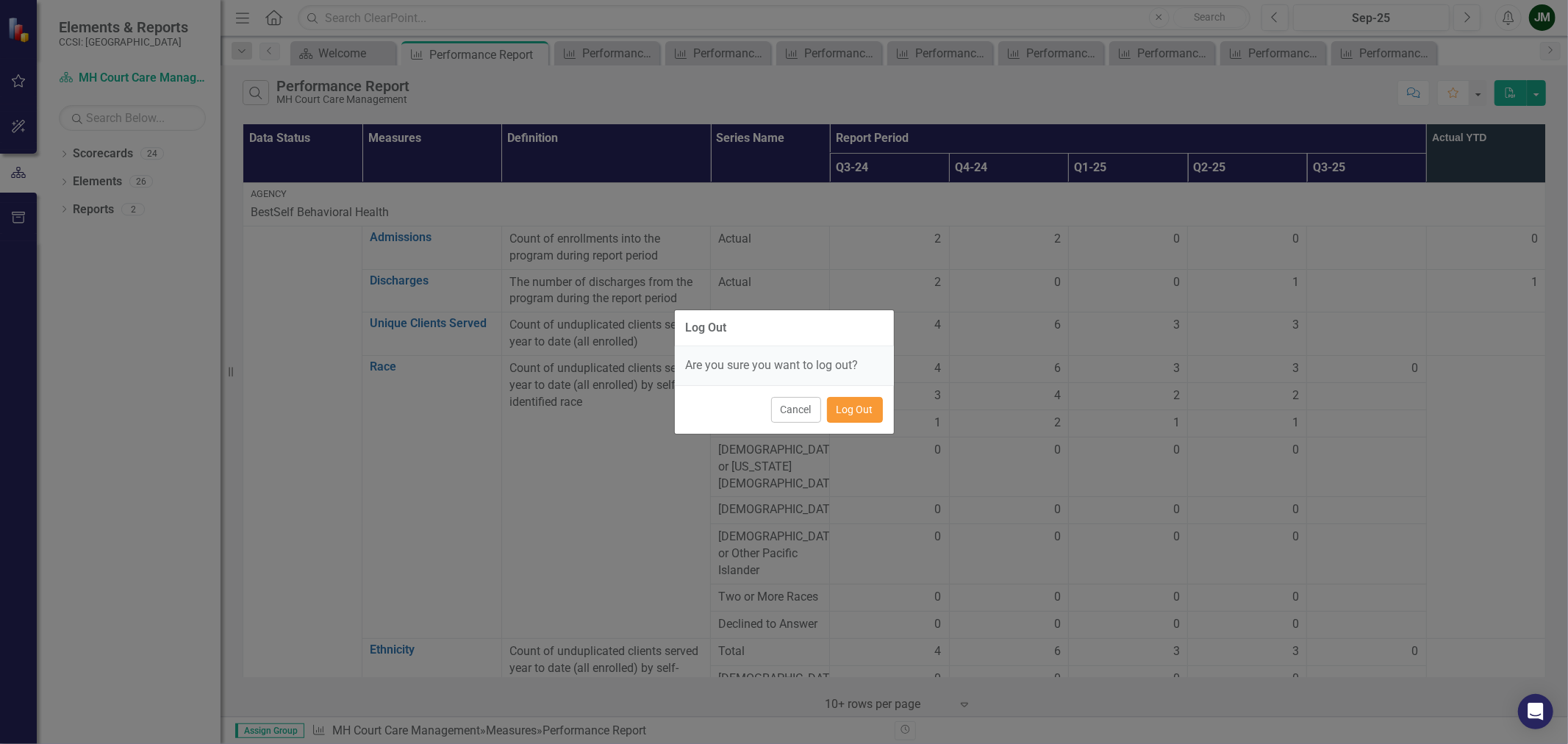
click at [869, 406] on button "Log Out" at bounding box center [854, 410] width 56 height 25
